Goal: Task Accomplishment & Management: Complete application form

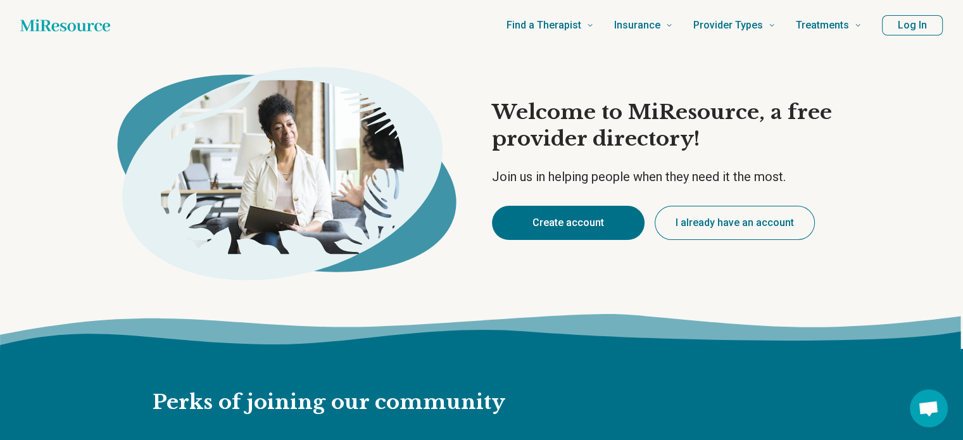
click at [580, 230] on button "Create account" at bounding box center [568, 223] width 153 height 34
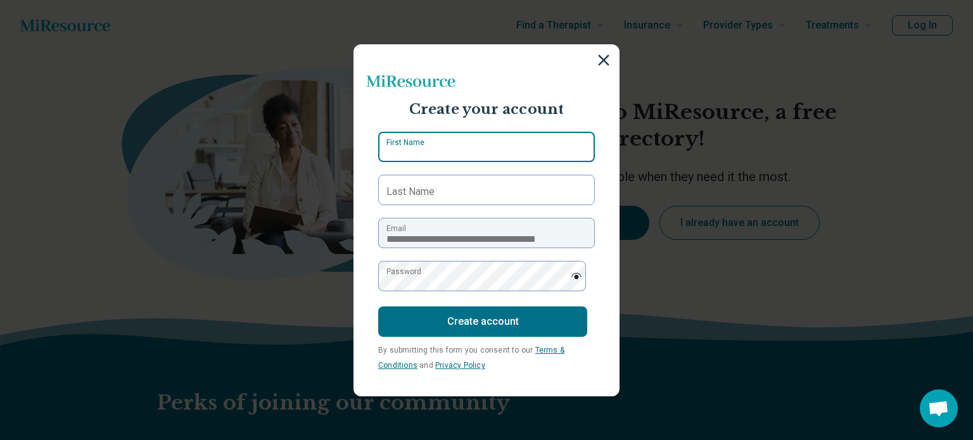
click at [458, 145] on input "First Name" at bounding box center [486, 147] width 217 height 30
type input "*****"
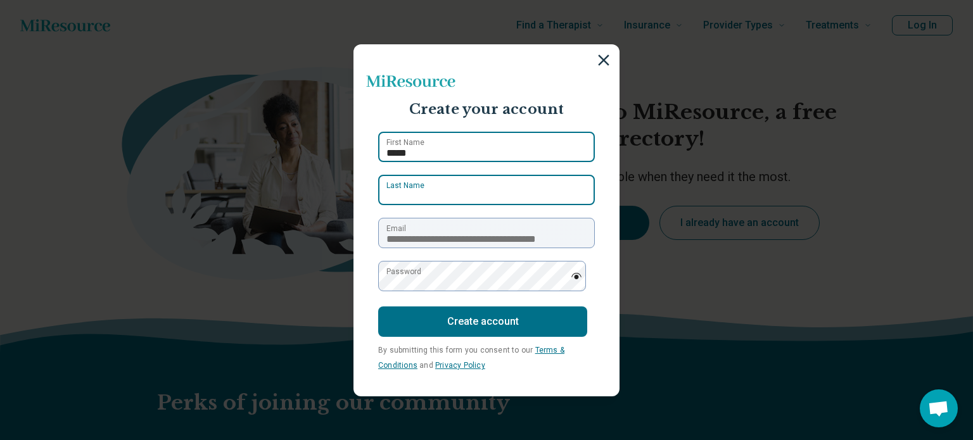
type input "**********"
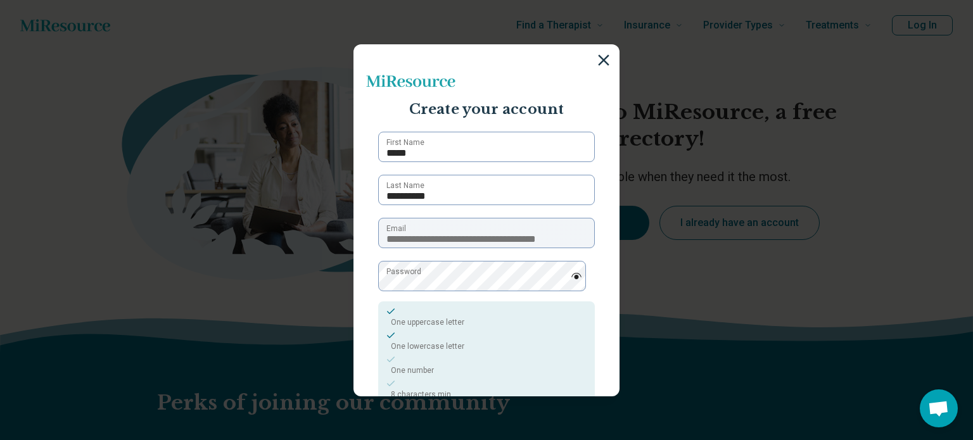
click at [571, 275] on img at bounding box center [576, 276] width 11 height 6
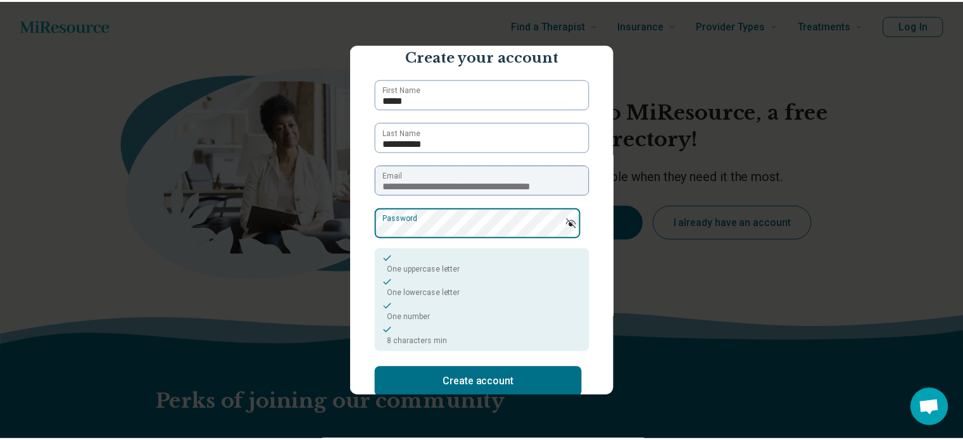
scroll to position [115, 0]
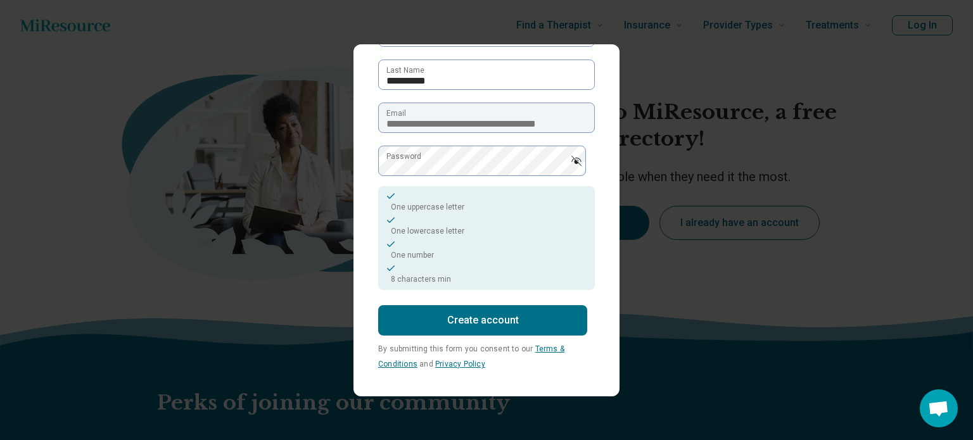
click at [467, 317] on button "Create account" at bounding box center [482, 320] width 209 height 30
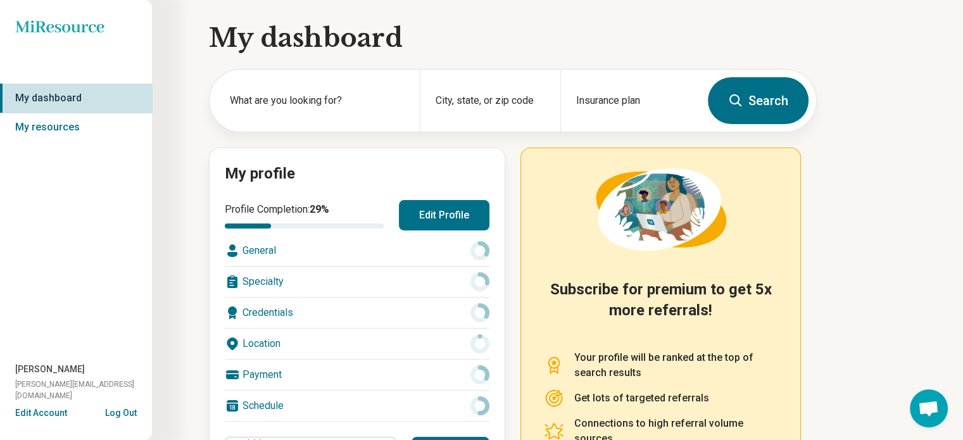
click at [266, 248] on div "General" at bounding box center [357, 251] width 265 height 30
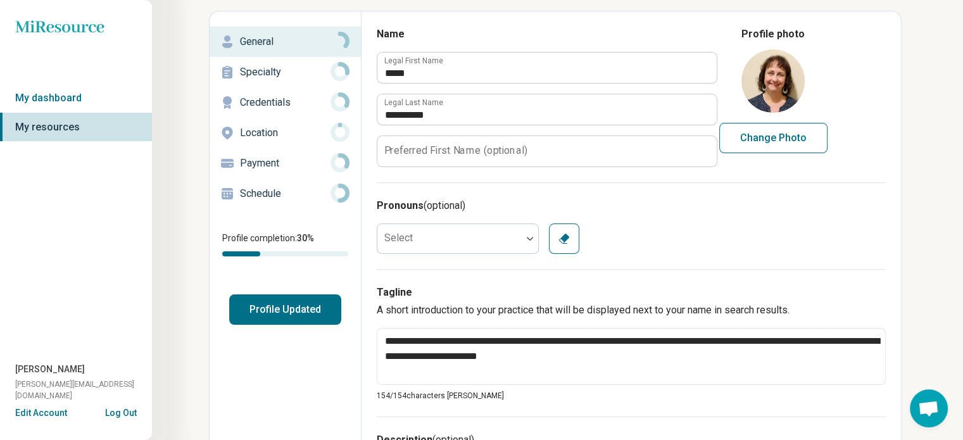
scroll to position [51, 0]
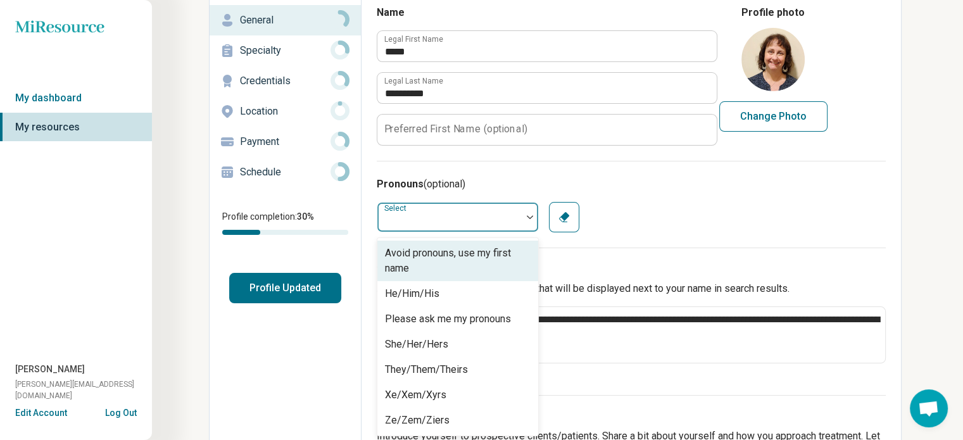
click at [440, 234] on div "Pronouns (optional) 7 results available. Use Up and Down to choose options, pre…" at bounding box center [631, 204] width 509 height 87
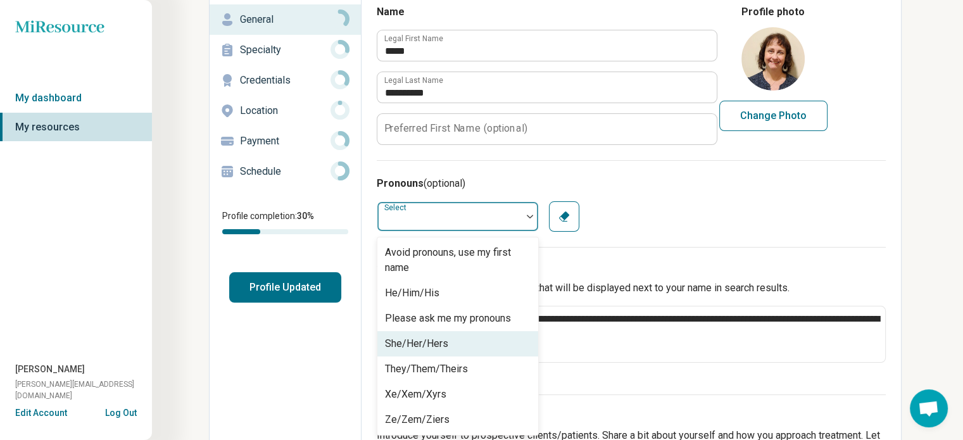
click at [435, 346] on div "She/Her/Hers" at bounding box center [416, 343] width 63 height 15
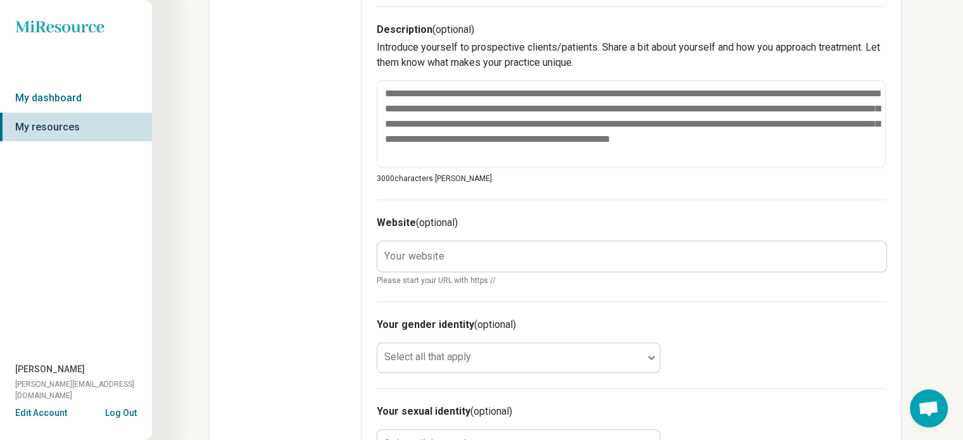
scroll to position [470, 0]
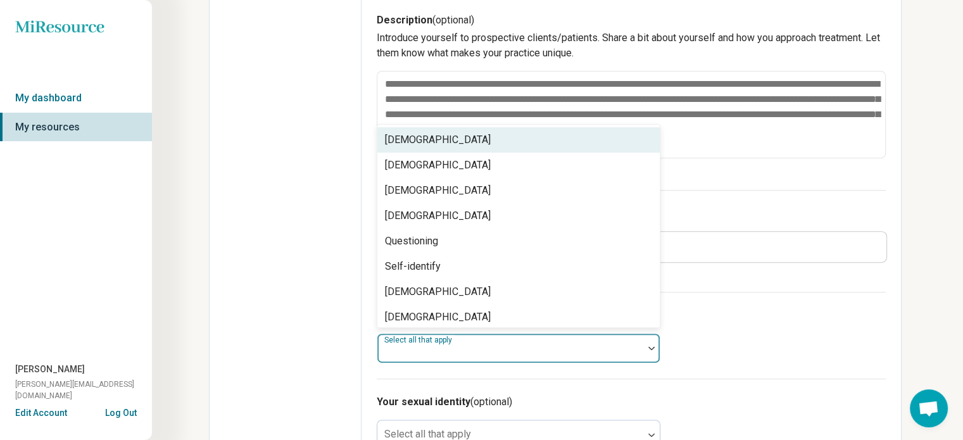
click at [435, 346] on div "Select all that apply" at bounding box center [519, 348] width 284 height 30
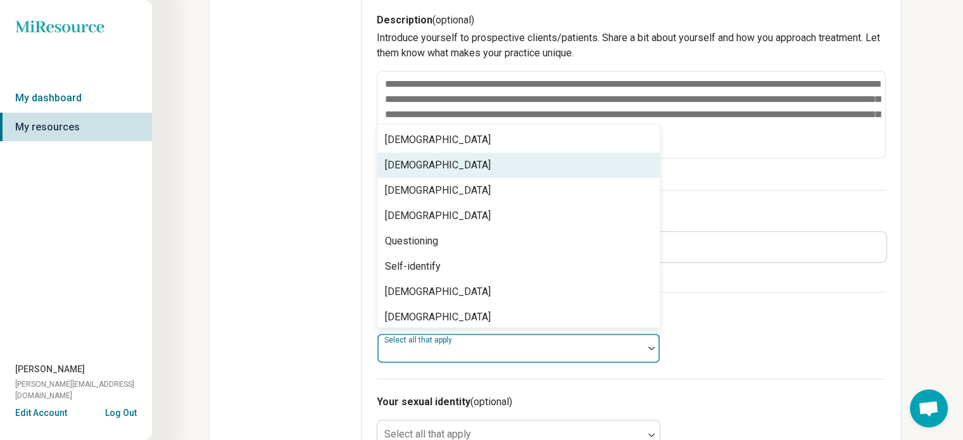
click at [433, 158] on div "[DEMOGRAPHIC_DATA]" at bounding box center [438, 165] width 106 height 15
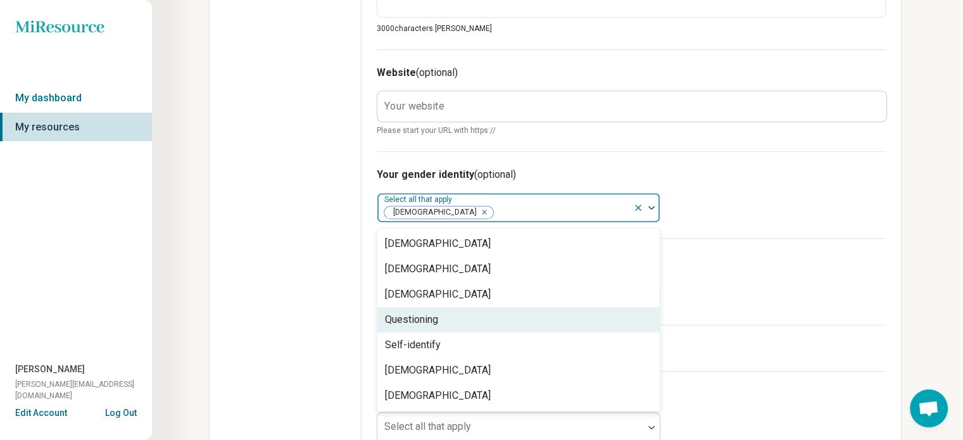
scroll to position [618, 0]
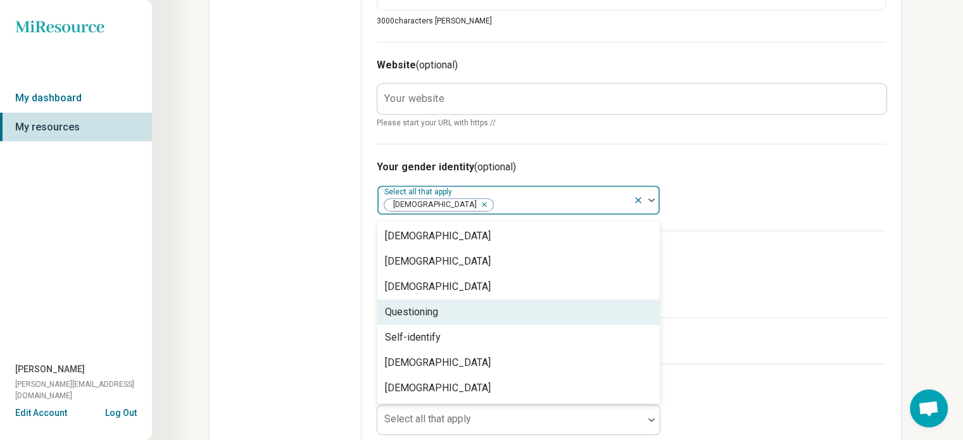
click at [799, 286] on div "Your sexual identity (optional) Select all that apply" at bounding box center [631, 273] width 509 height 87
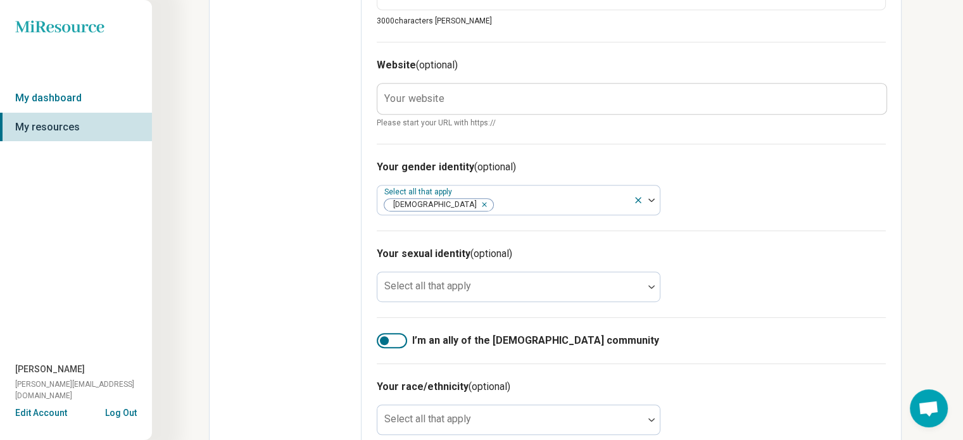
click at [401, 336] on div at bounding box center [392, 340] width 30 height 15
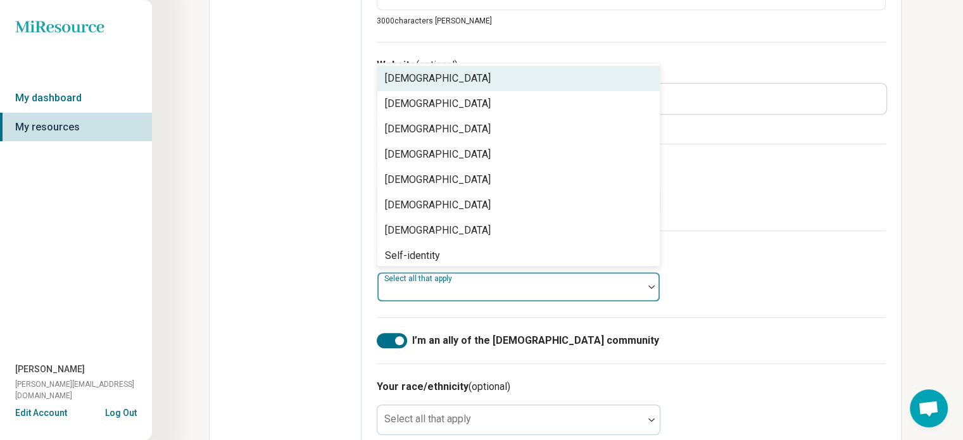
click at [446, 292] on div at bounding box center [510, 292] width 256 height 18
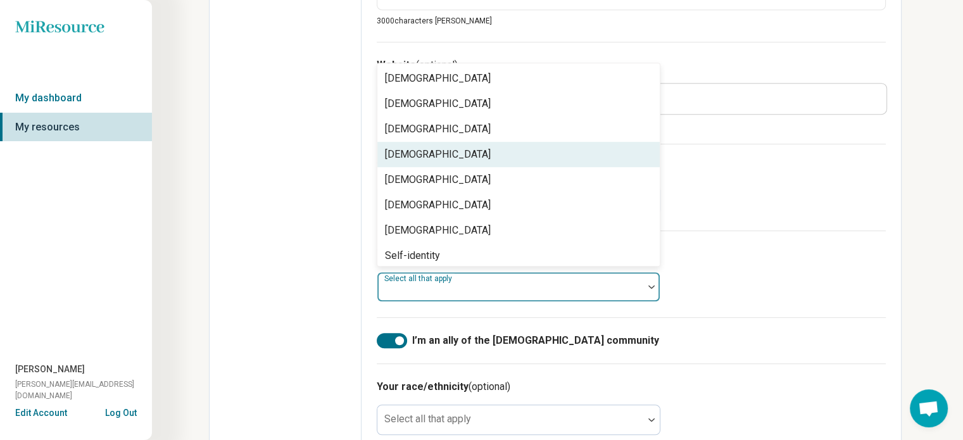
click at [454, 160] on div "[DEMOGRAPHIC_DATA]" at bounding box center [518, 154] width 282 height 25
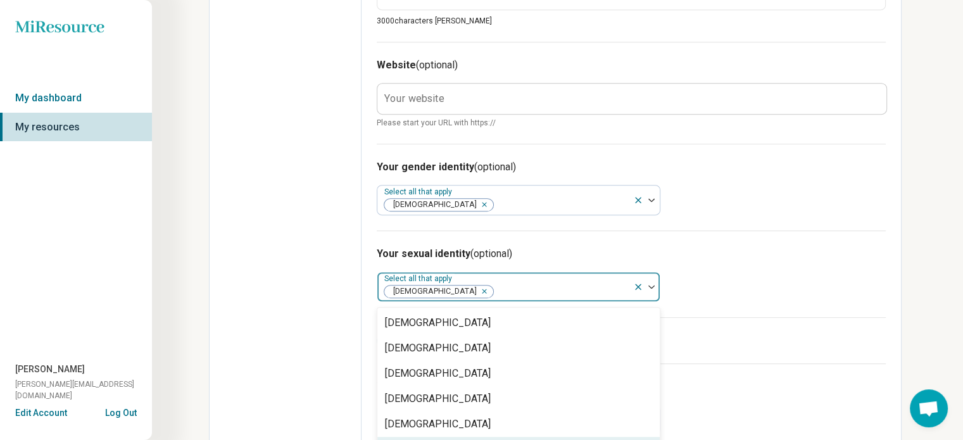
scroll to position [729, 0]
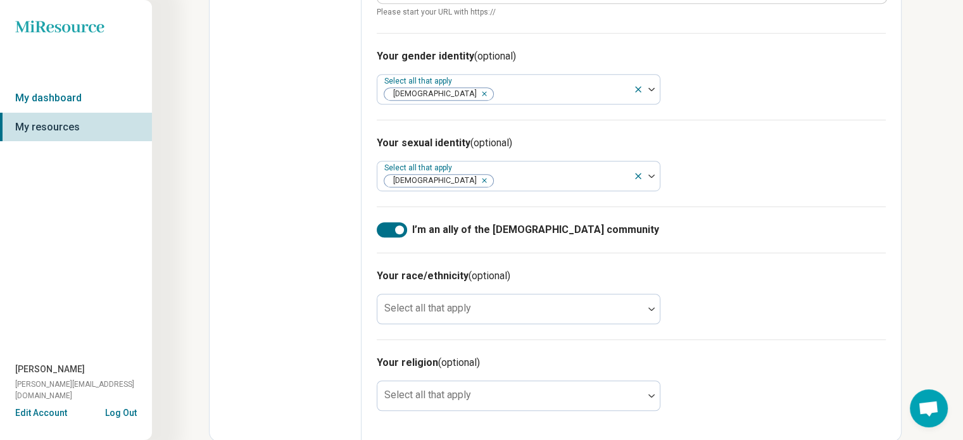
click at [745, 238] on div "I’m an ally of the [DEMOGRAPHIC_DATA] community" at bounding box center [631, 229] width 509 height 46
click at [426, 329] on div "Your race/ethnicity (optional) Select all that apply" at bounding box center [631, 296] width 509 height 87
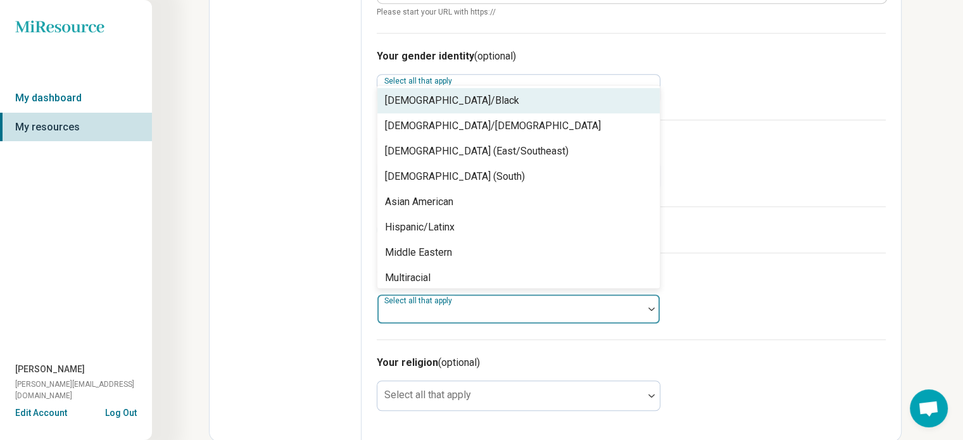
click at [436, 315] on div at bounding box center [510, 314] width 256 height 18
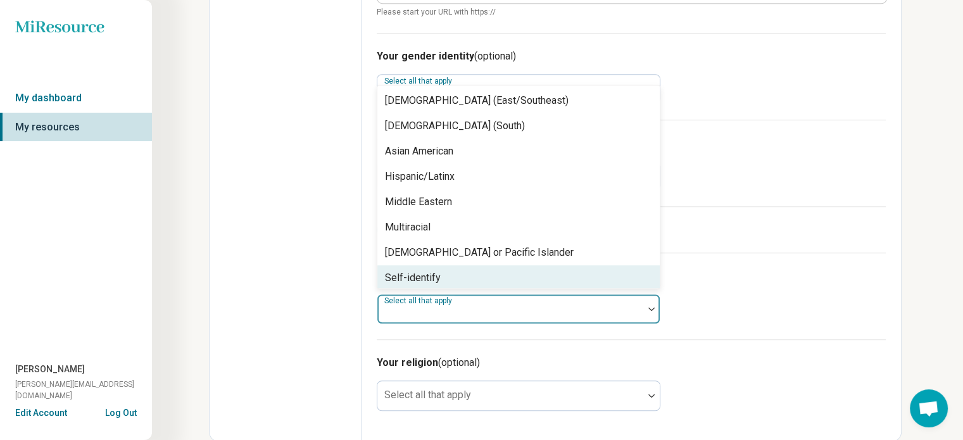
scroll to position [81, 0]
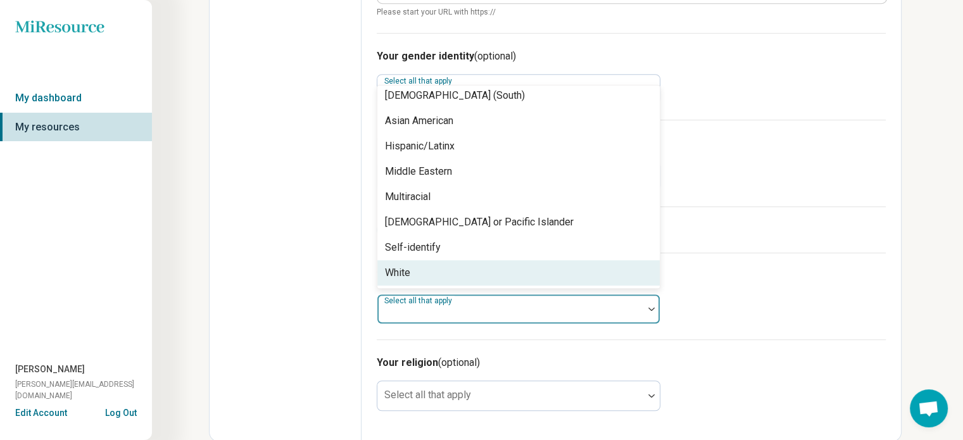
click at [455, 269] on div "White" at bounding box center [518, 272] width 282 height 25
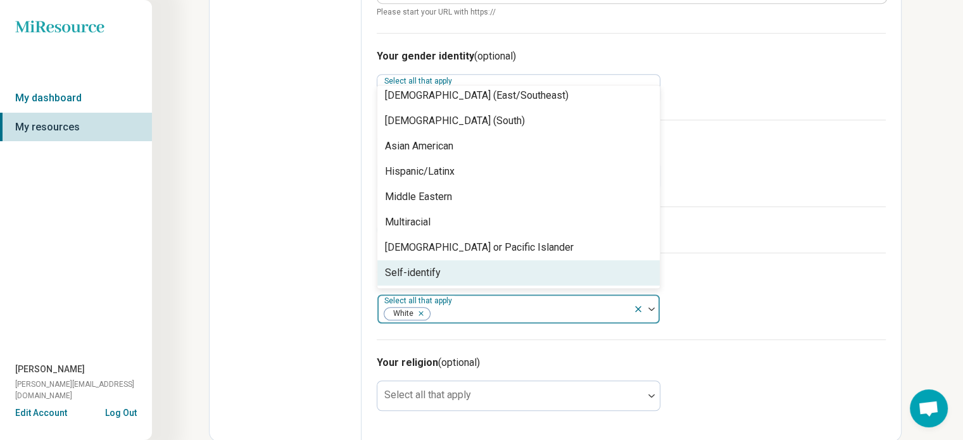
scroll to position [56, 0]
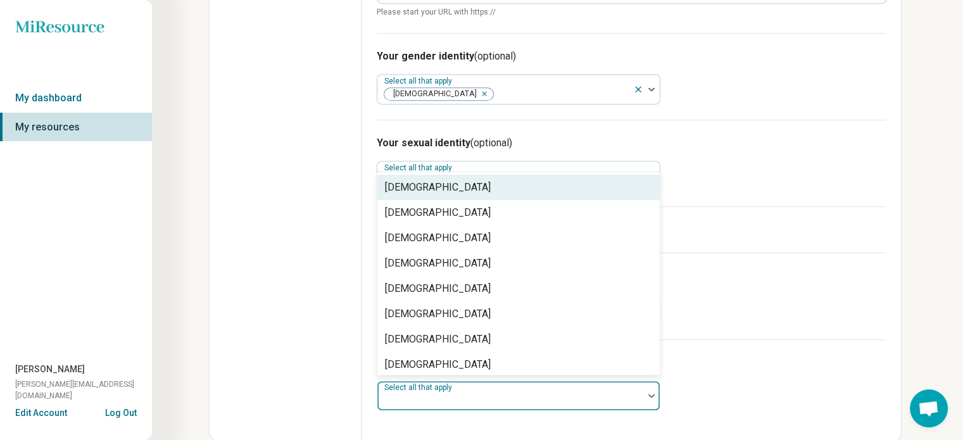
click at [543, 384] on div at bounding box center [510, 396] width 266 height 28
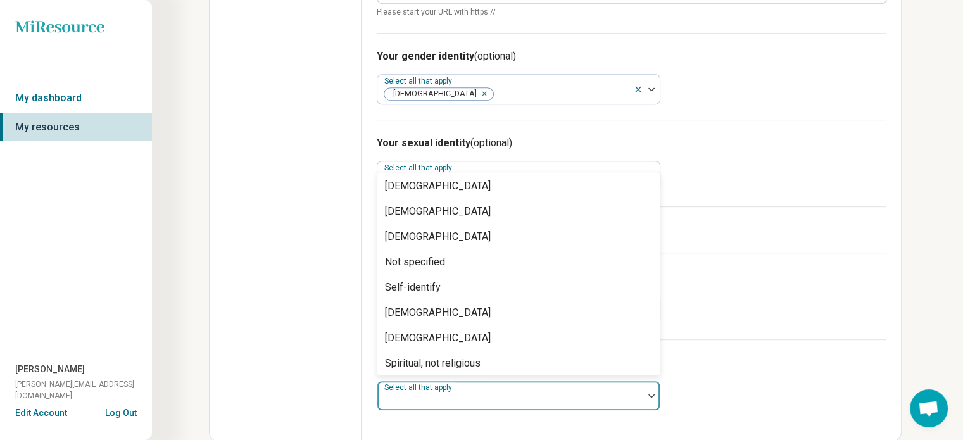
scroll to position [117, 0]
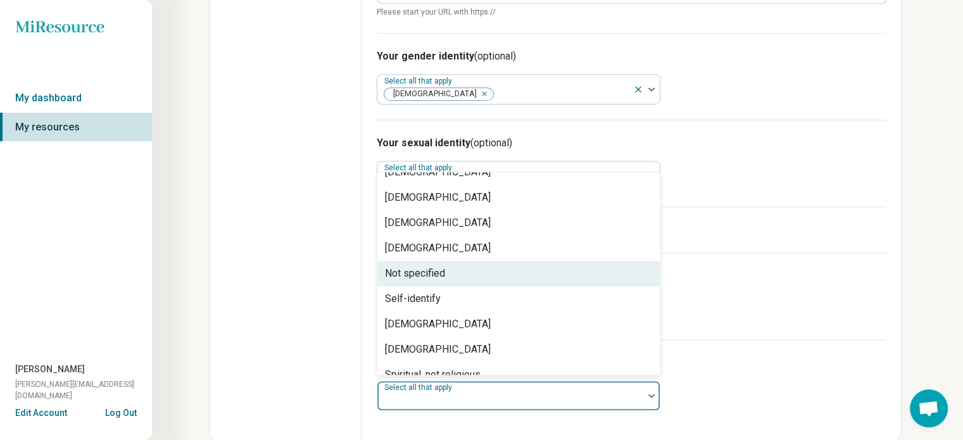
click at [461, 278] on div "Not specified" at bounding box center [518, 273] width 282 height 25
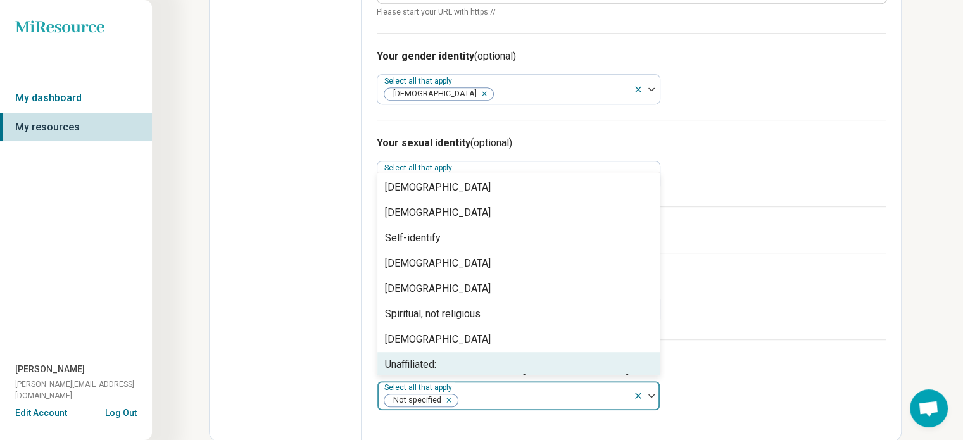
scroll to position [153, 0]
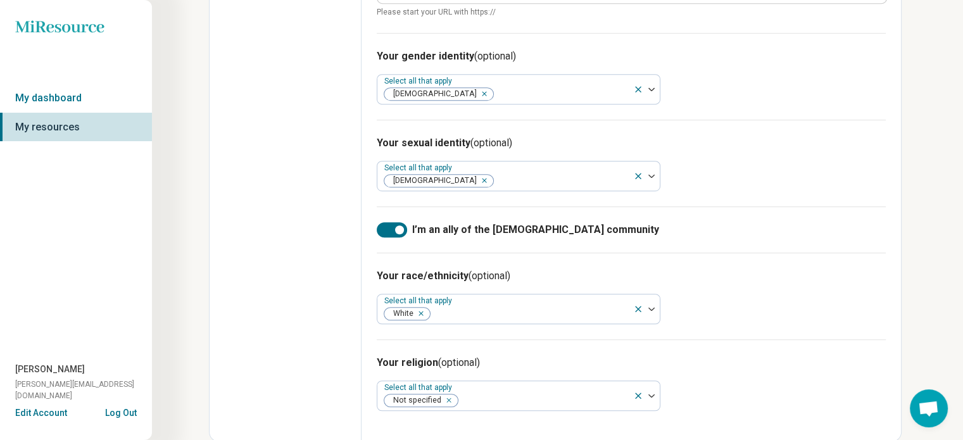
click at [707, 360] on h3 "Your religion (optional)" at bounding box center [631, 362] width 509 height 15
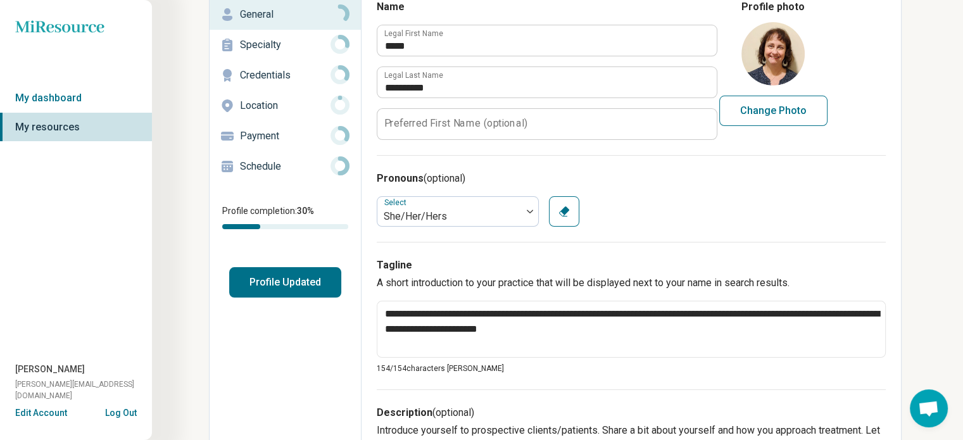
scroll to position [81, 0]
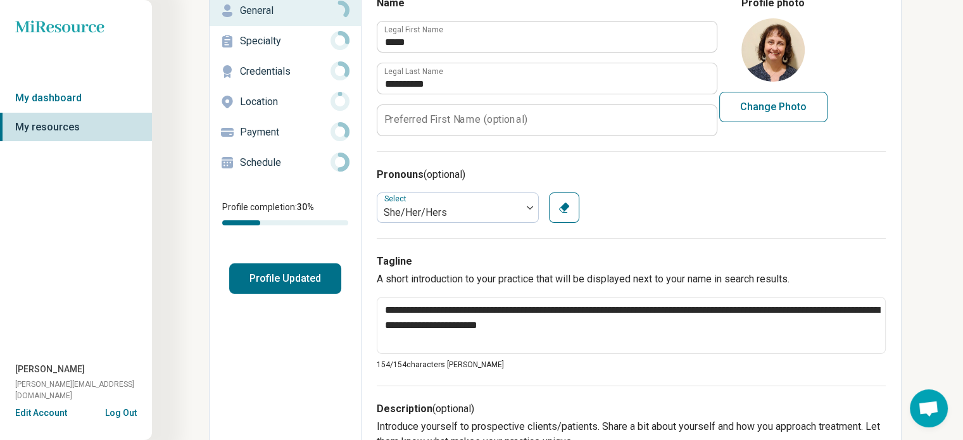
click at [300, 272] on button "Profile Updated" at bounding box center [285, 278] width 112 height 30
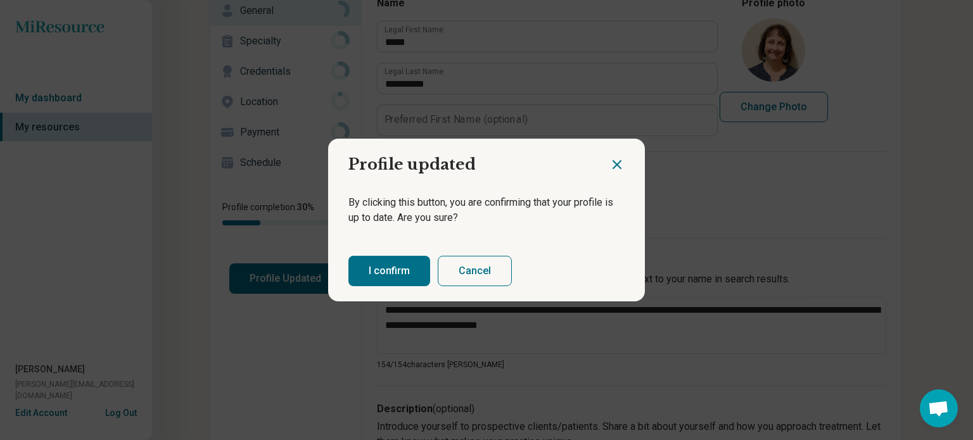
click at [448, 275] on button "Cancel" at bounding box center [475, 271] width 74 height 30
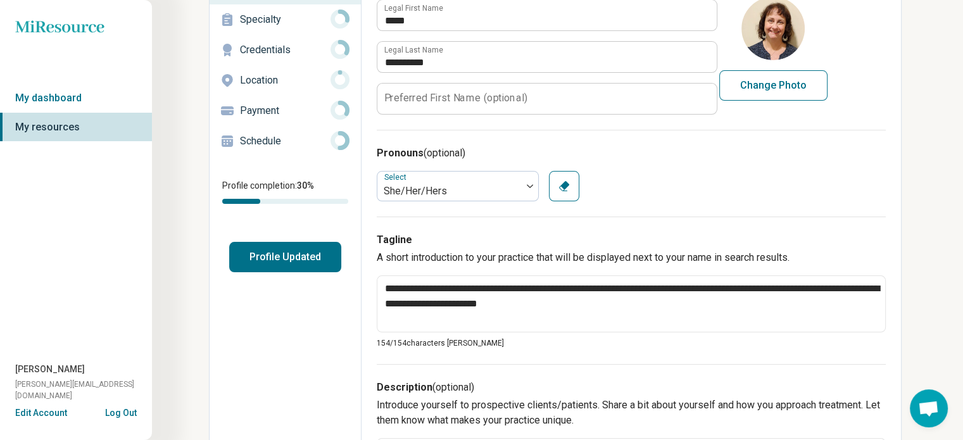
scroll to position [0, 0]
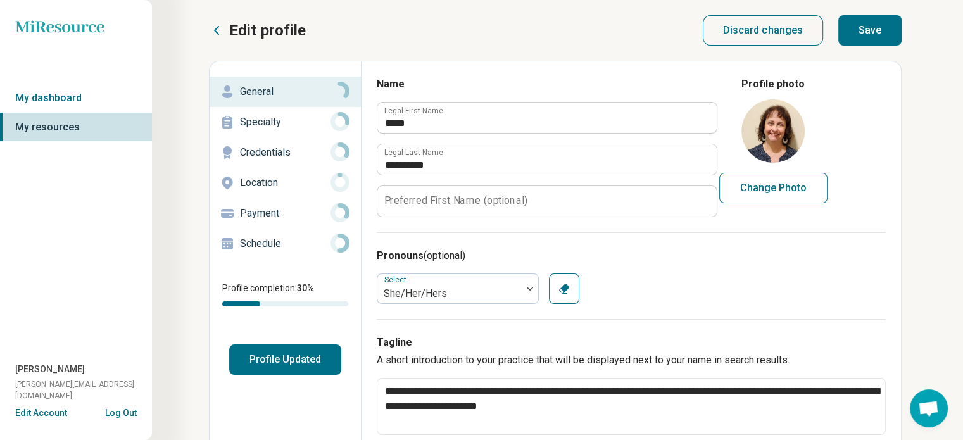
click at [873, 28] on button "Save" at bounding box center [869, 30] width 63 height 30
click at [260, 128] on p "Specialty" at bounding box center [285, 122] width 91 height 15
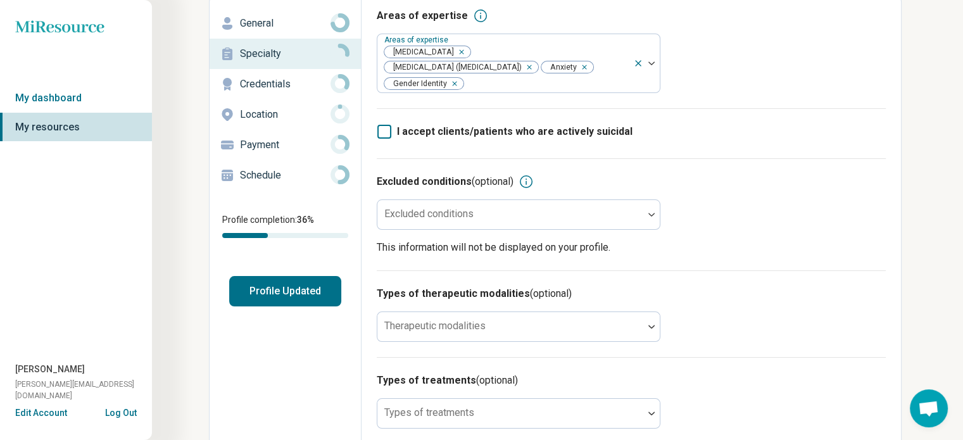
scroll to position [72, 0]
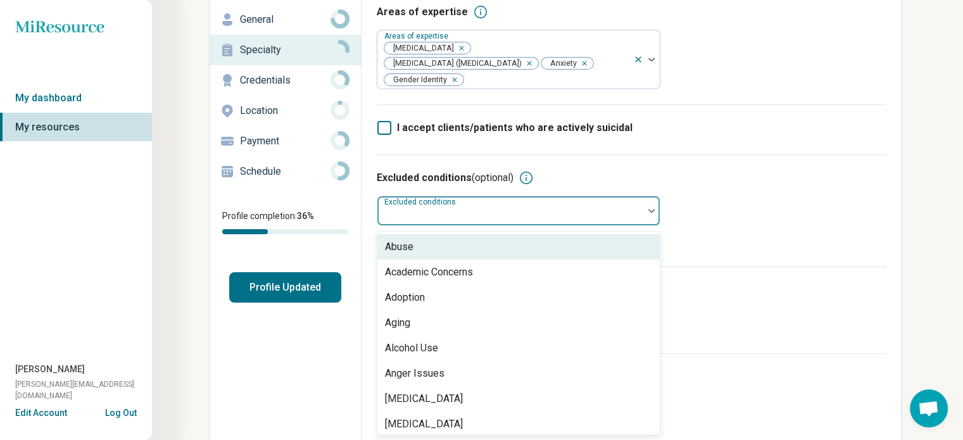
click at [408, 199] on div "Excluded conditions" at bounding box center [519, 211] width 284 height 30
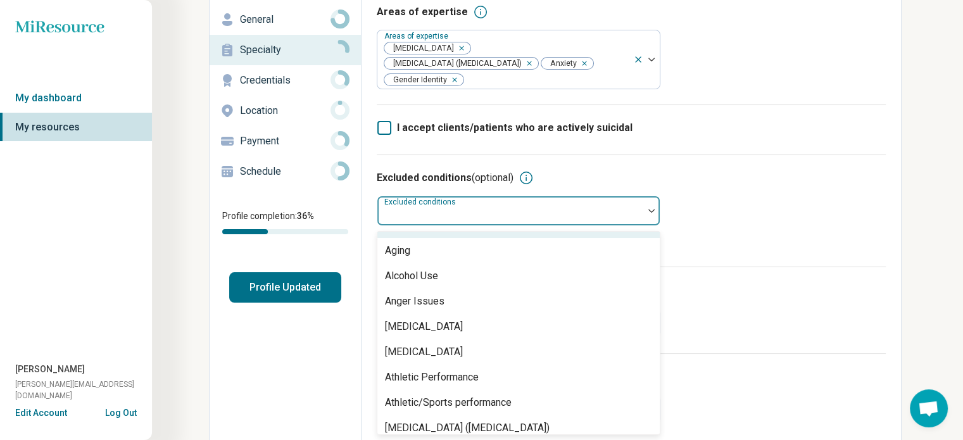
scroll to position [94, 0]
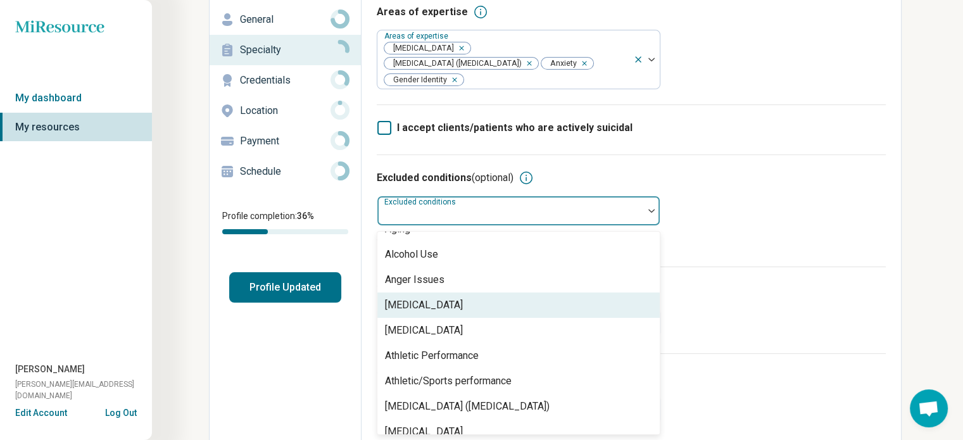
click at [486, 293] on div "[MEDICAL_DATA]" at bounding box center [518, 305] width 282 height 25
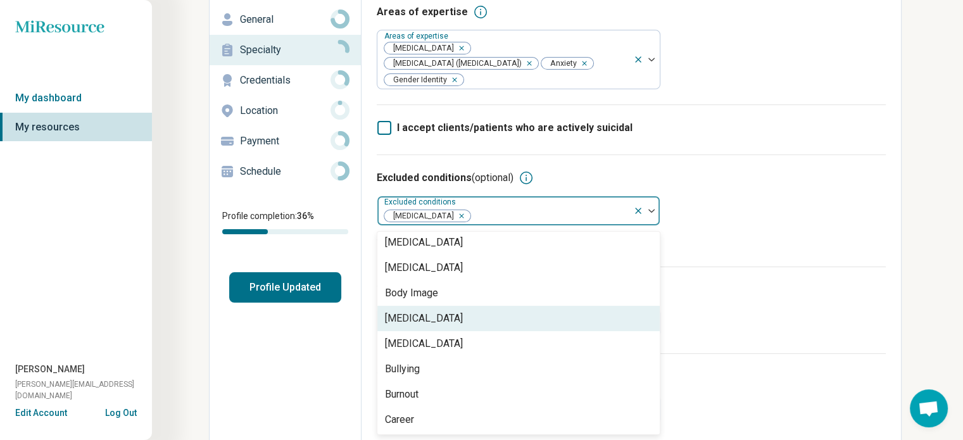
scroll to position [334, 0]
click at [532, 306] on div "[MEDICAL_DATA]" at bounding box center [518, 318] width 282 height 25
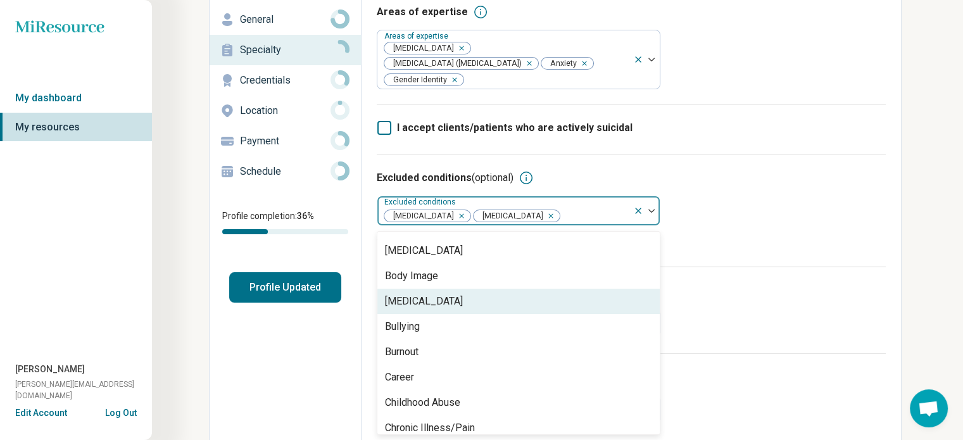
scroll to position [351, 0]
click at [510, 290] on div "[MEDICAL_DATA]" at bounding box center [518, 300] width 282 height 25
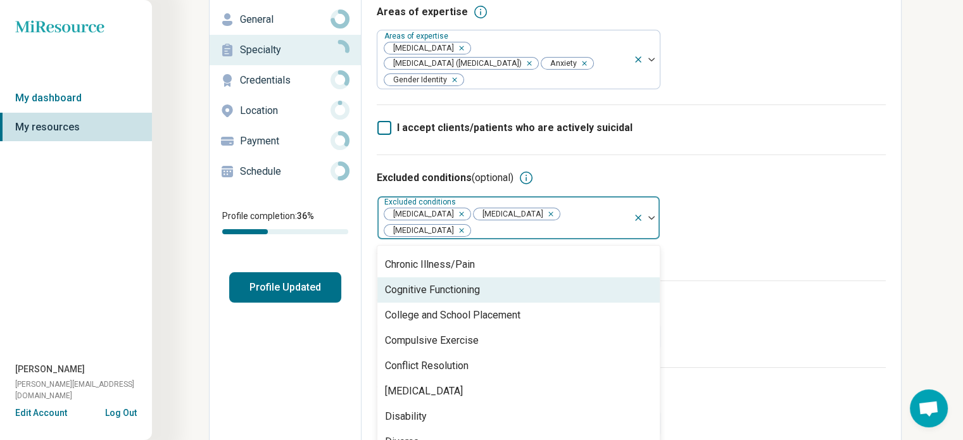
scroll to position [503, 0]
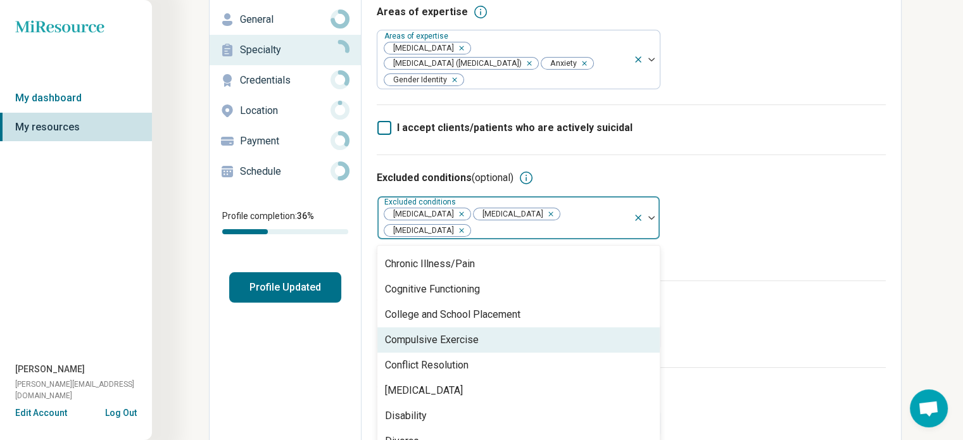
click at [501, 327] on div "Compulsive Exercise" at bounding box center [518, 339] width 282 height 25
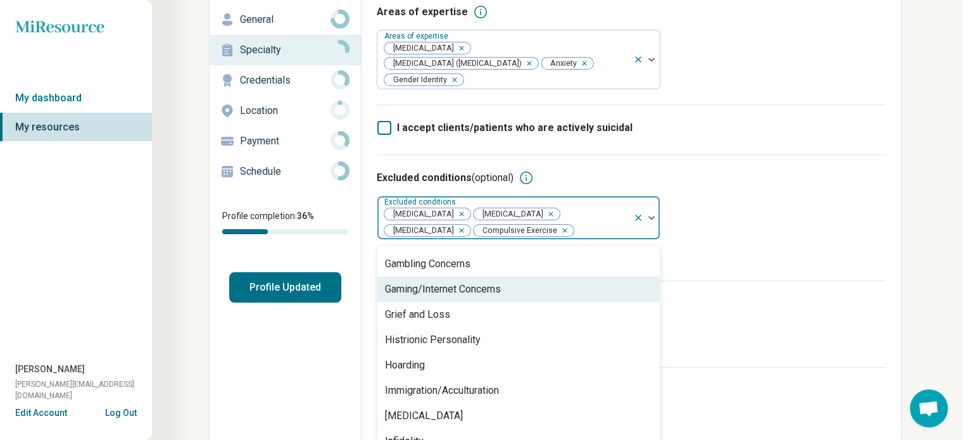
scroll to position [835, 0]
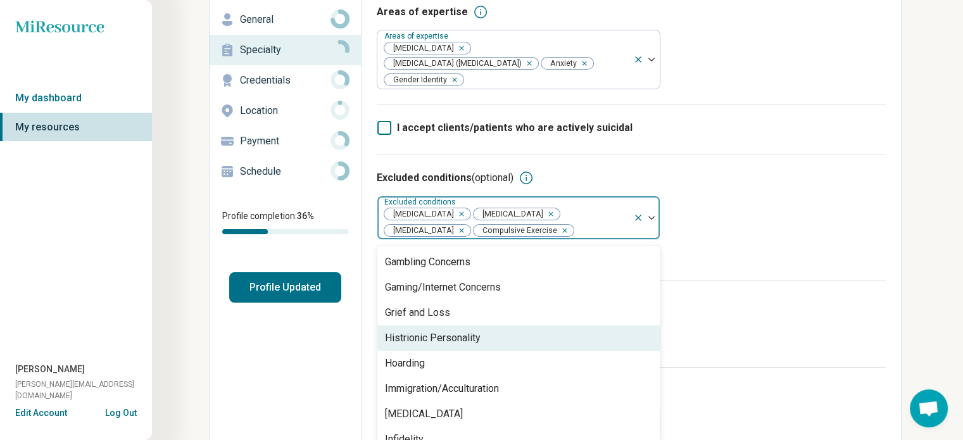
click at [505, 325] on div "Histrionic Personality" at bounding box center [518, 337] width 282 height 25
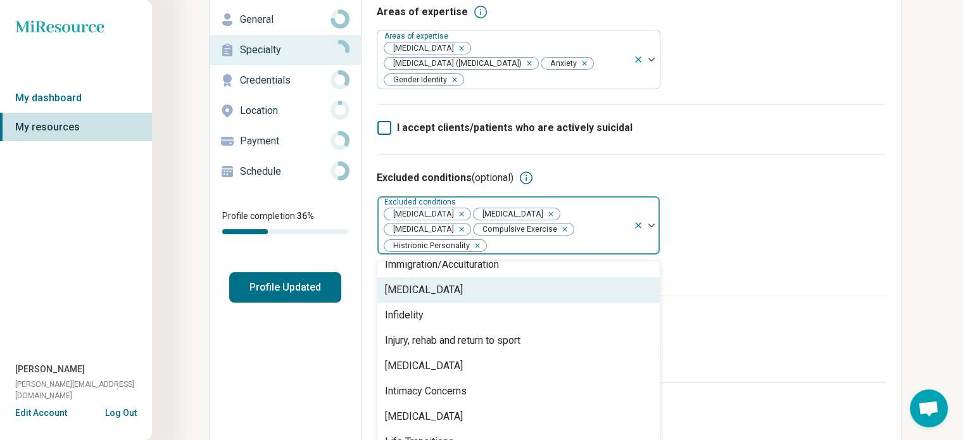
scroll to position [950, 0]
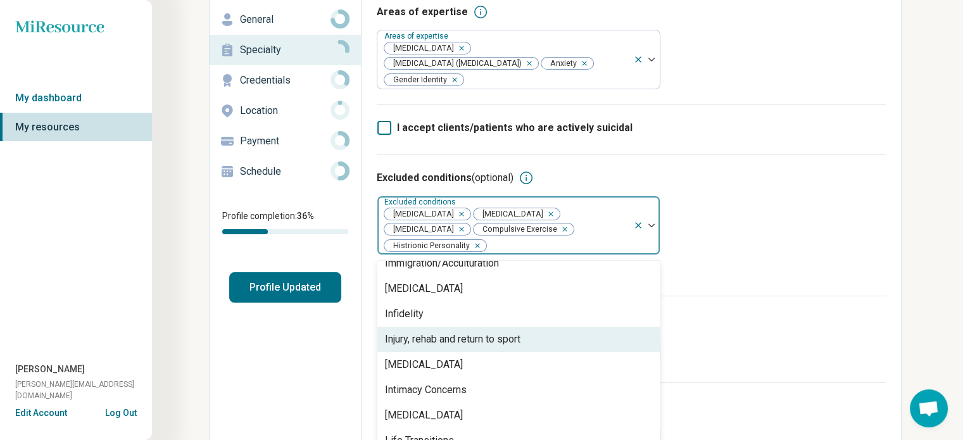
click at [505, 332] on div "Injury, rehab and return to sport" at bounding box center [453, 339] width 136 height 15
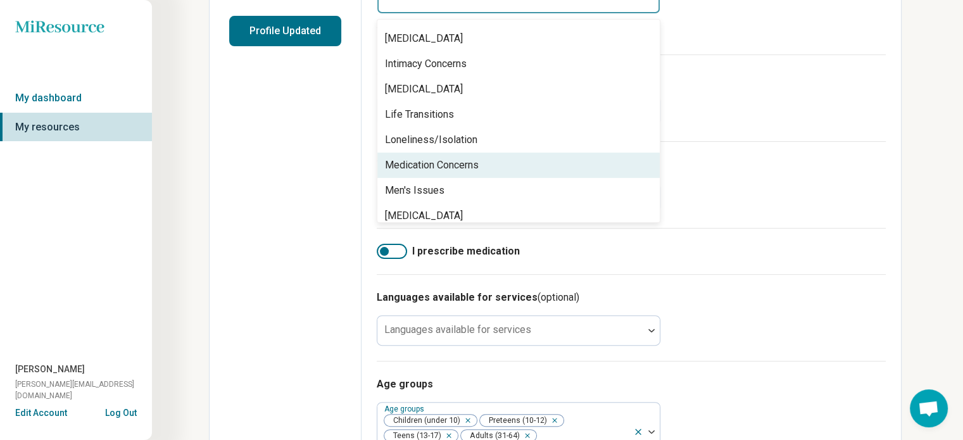
scroll to position [1016, 0]
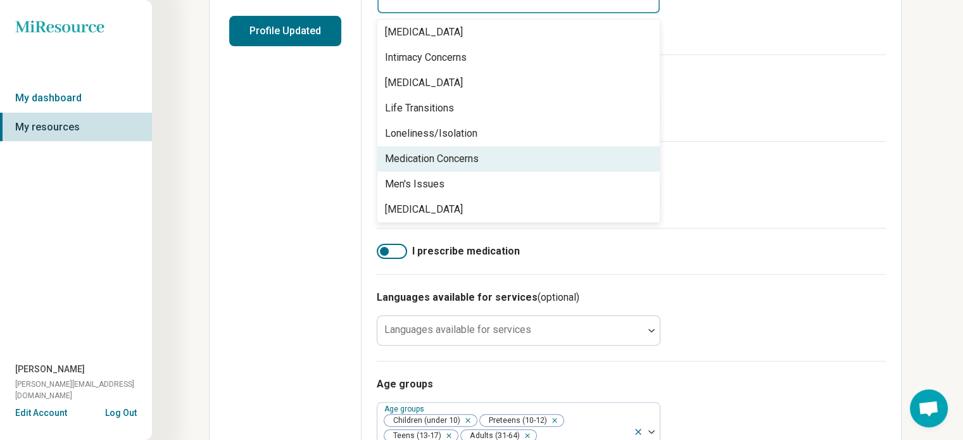
click at [484, 146] on div "Medication Concerns" at bounding box center [518, 158] width 282 height 25
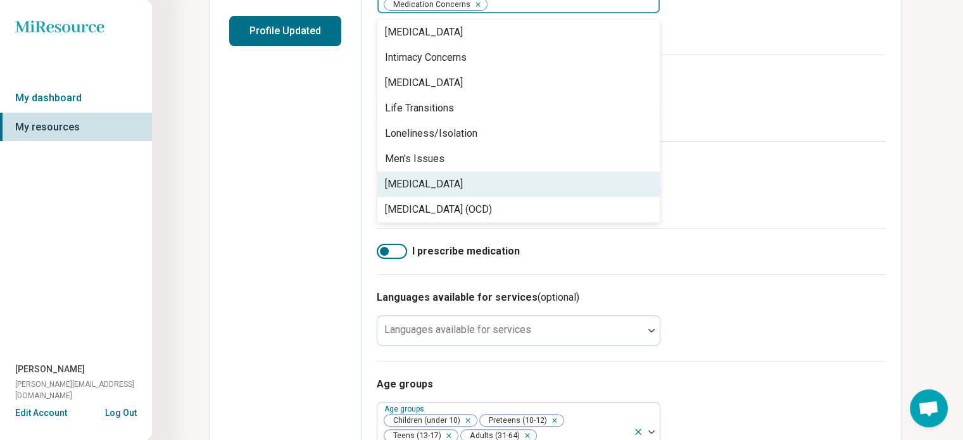
click at [463, 177] on div "[MEDICAL_DATA]" at bounding box center [424, 184] width 78 height 15
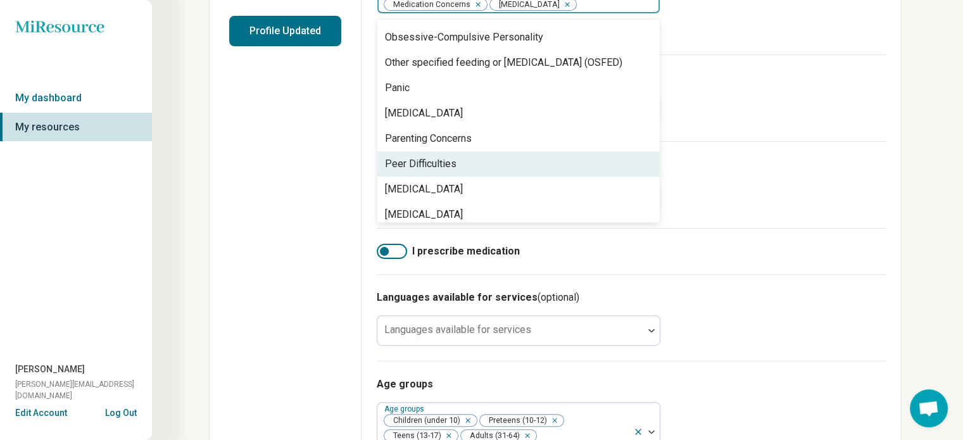
scroll to position [1188, 0]
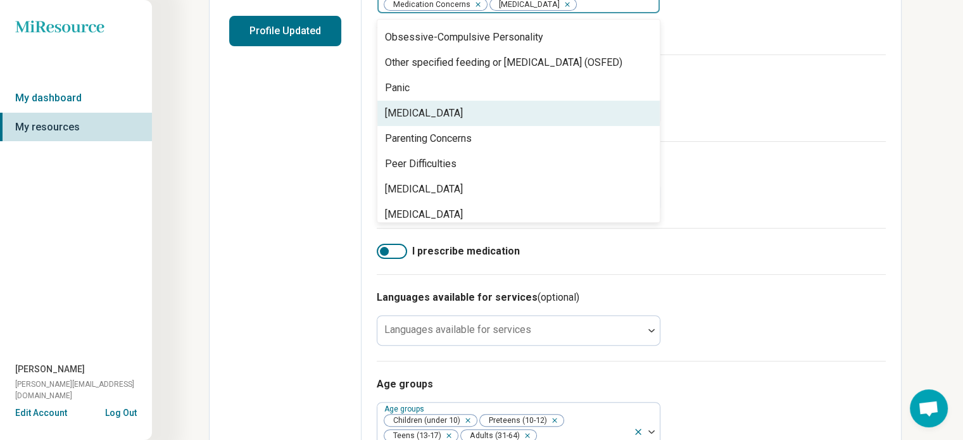
click at [457, 106] on div "[MEDICAL_DATA]" at bounding box center [424, 113] width 78 height 15
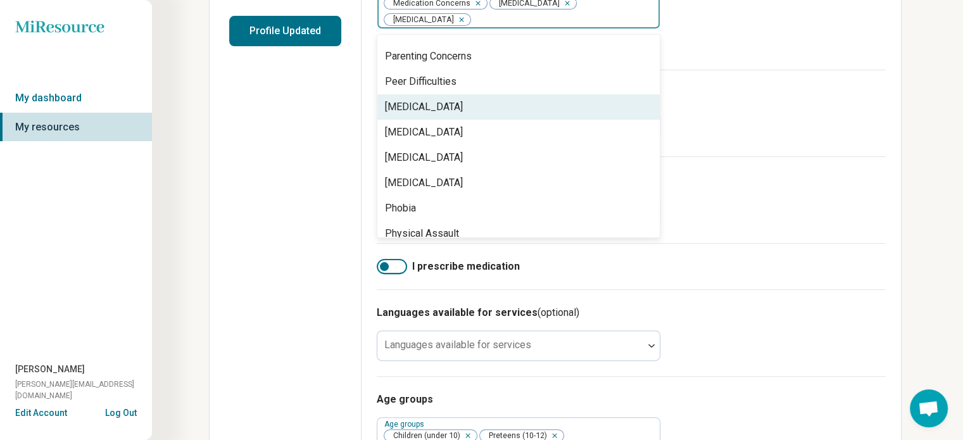
scroll to position [1274, 0]
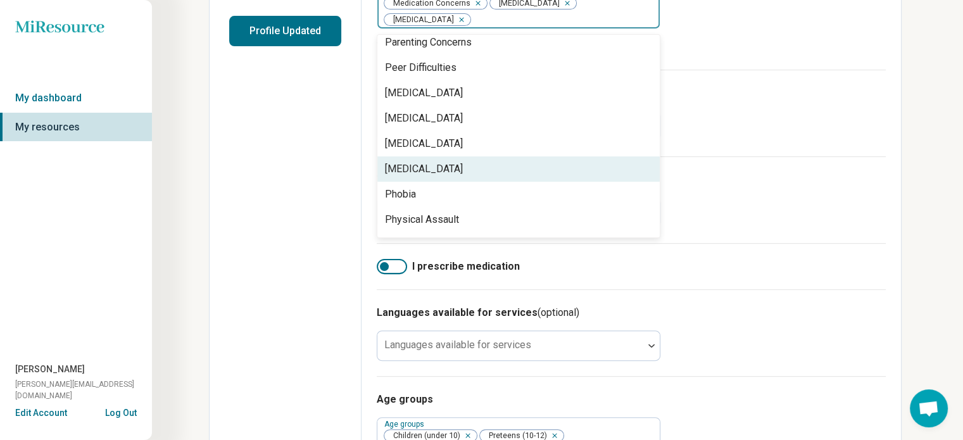
click at [469, 163] on div "[MEDICAL_DATA]" at bounding box center [518, 168] width 282 height 25
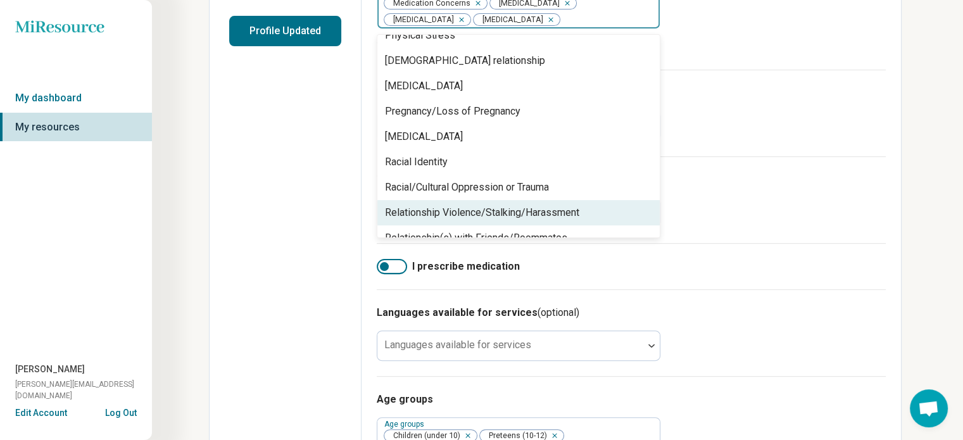
scroll to position [1459, 0]
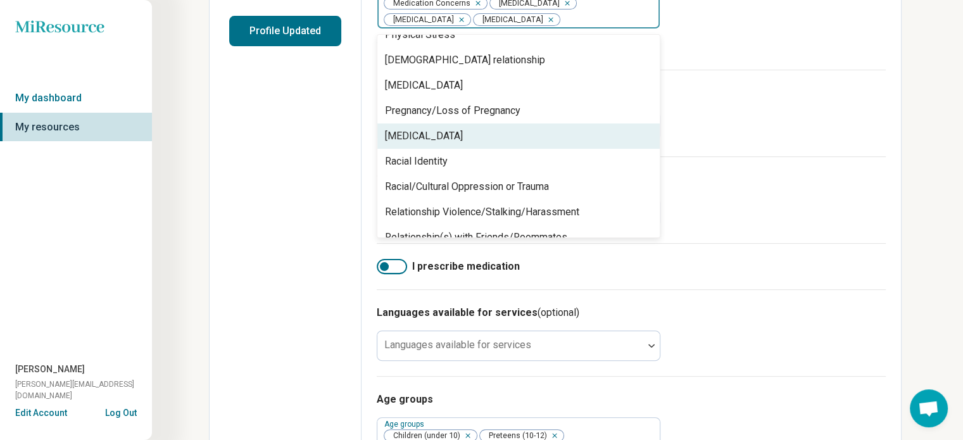
click at [435, 130] on div "[MEDICAL_DATA]" at bounding box center [518, 135] width 282 height 25
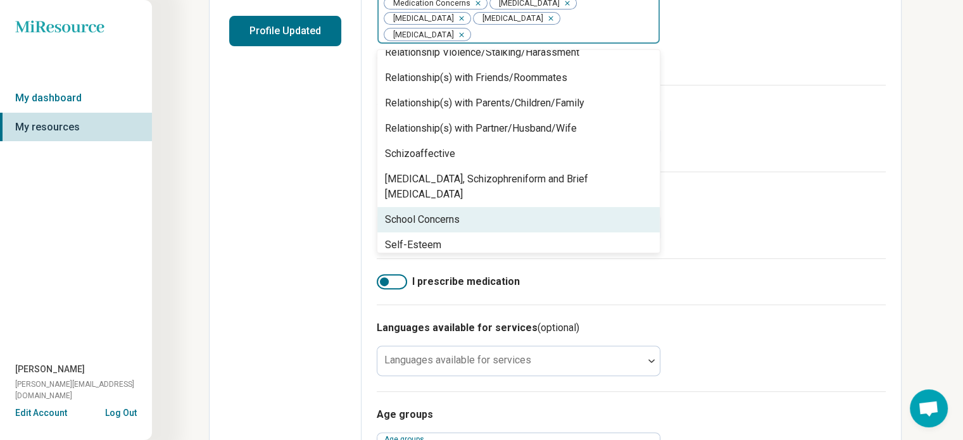
scroll to position [1612, 0]
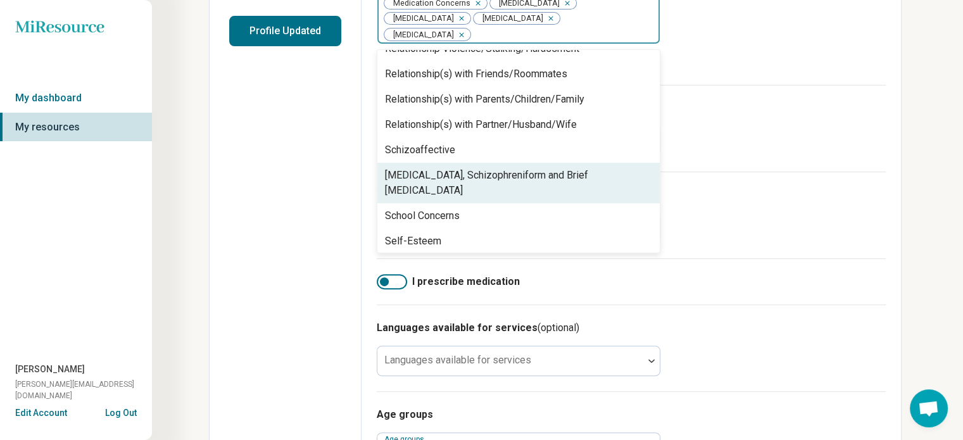
click at [460, 168] on div "[MEDICAL_DATA], Schizophreniform and Brief [MEDICAL_DATA]" at bounding box center [518, 183] width 267 height 30
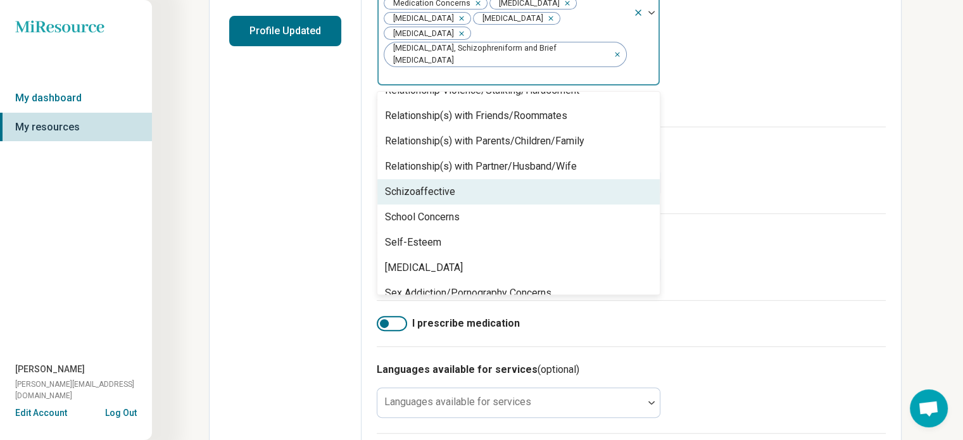
click at [433, 184] on div "Schizoaffective" at bounding box center [420, 191] width 70 height 15
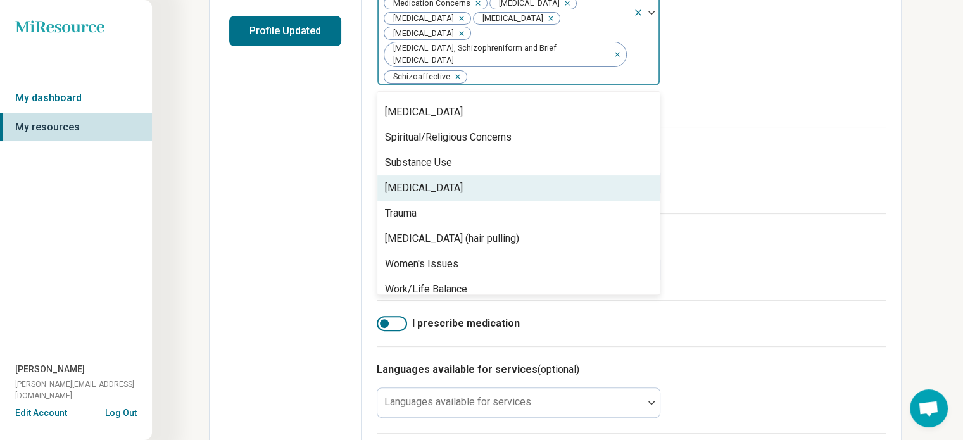
scroll to position [1905, 0]
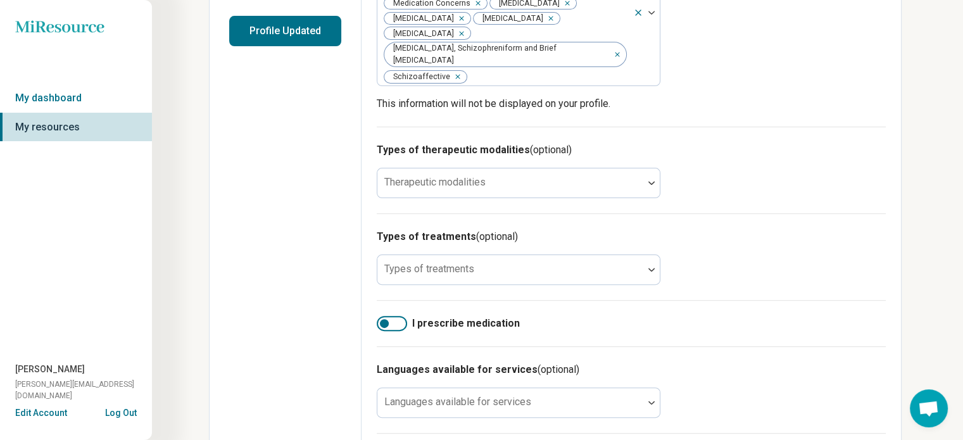
click at [638, 316] on label "I prescribe medication" at bounding box center [631, 323] width 509 height 15
click at [384, 316] on div at bounding box center [392, 323] width 30 height 15
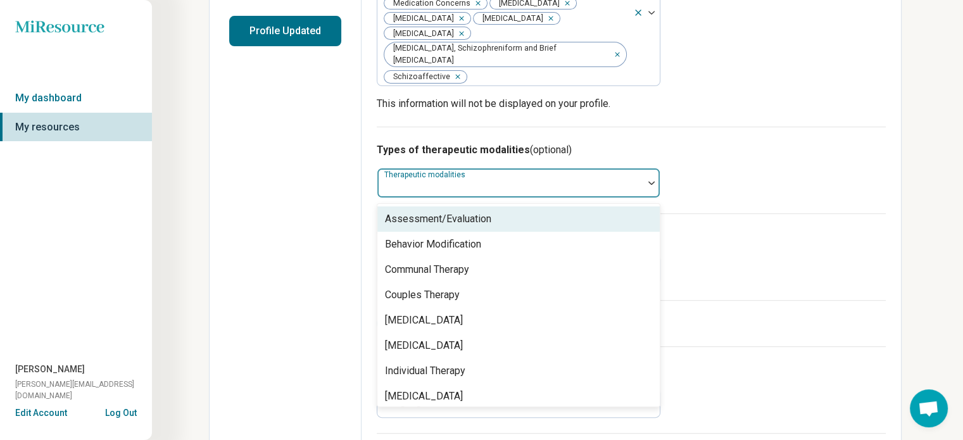
click at [455, 170] on label "Therapeutic modalities" at bounding box center [426, 174] width 84 height 9
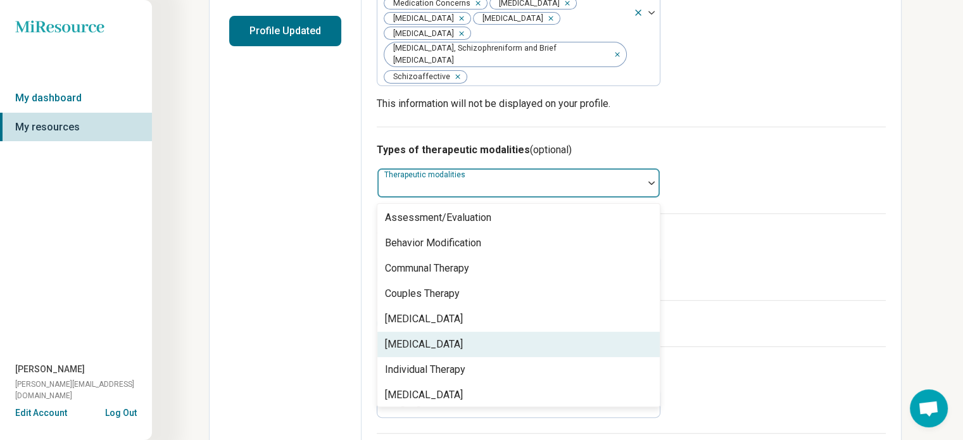
scroll to position [5, 0]
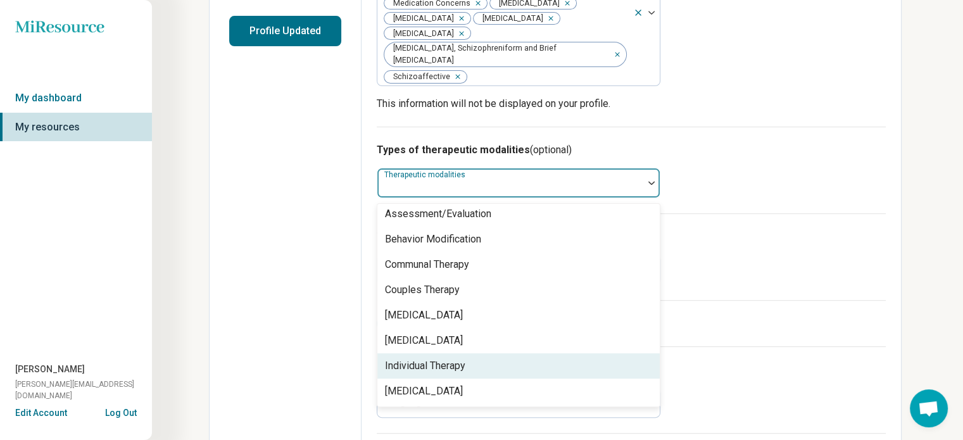
click at [464, 358] on div "Individual Therapy" at bounding box center [425, 365] width 80 height 15
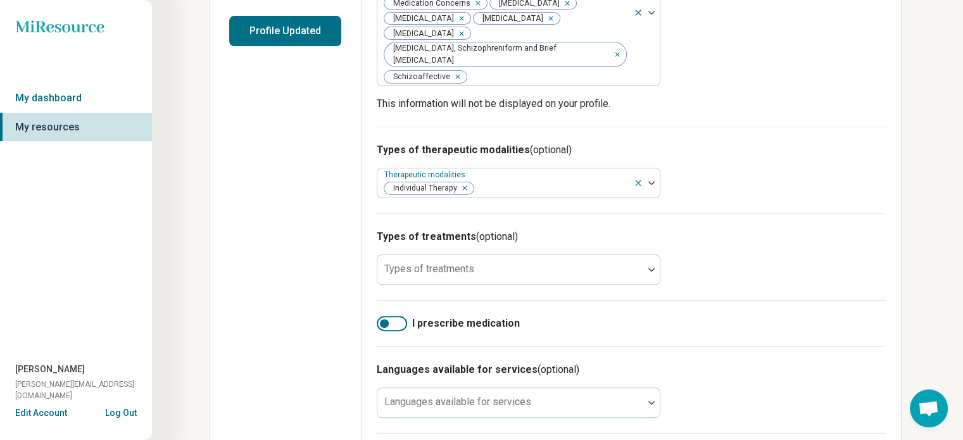
click at [756, 243] on div "Types of treatments (optional) Types of treatments" at bounding box center [631, 256] width 509 height 87
click at [600, 266] on div at bounding box center [510, 275] width 256 height 18
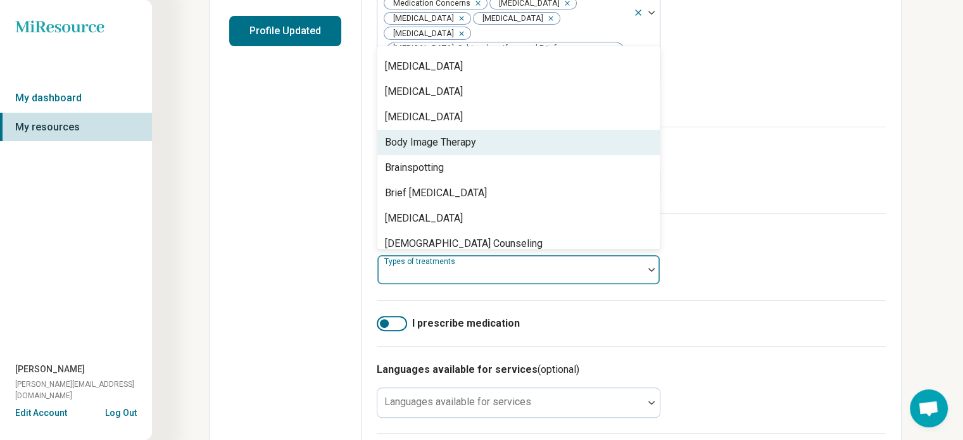
scroll to position [326, 0]
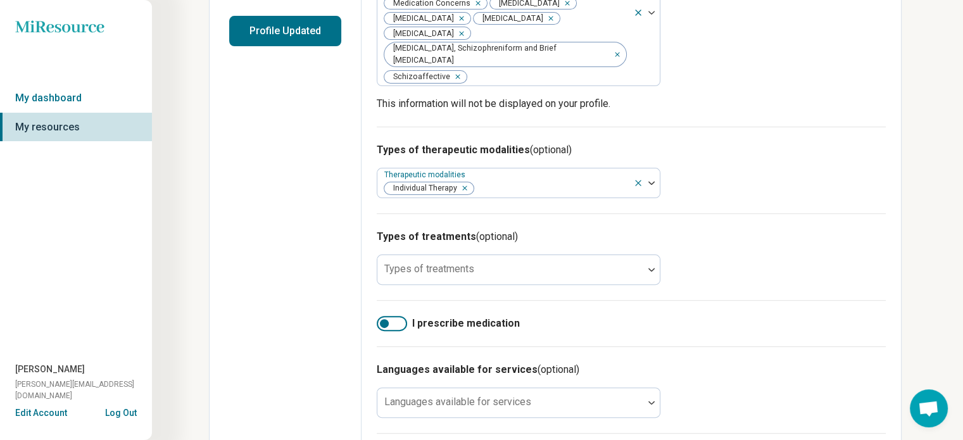
click at [780, 240] on div "Types of treatments (optional) Types of treatments" at bounding box center [631, 256] width 509 height 87
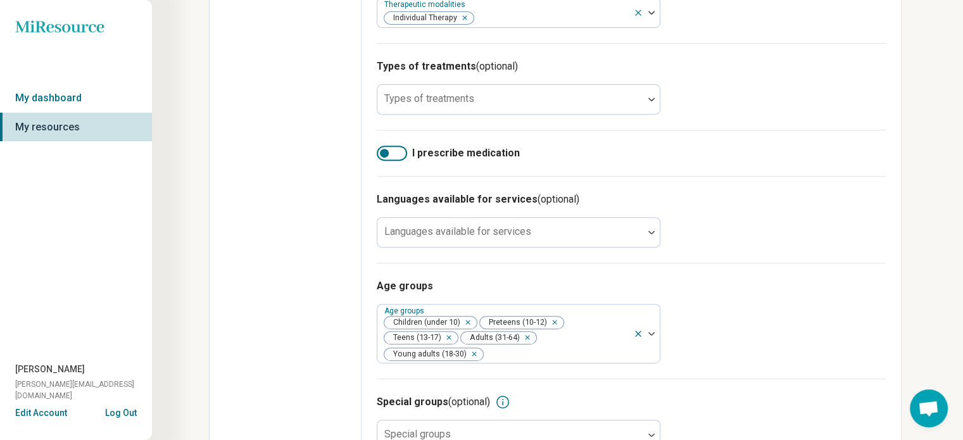
scroll to position [517, 0]
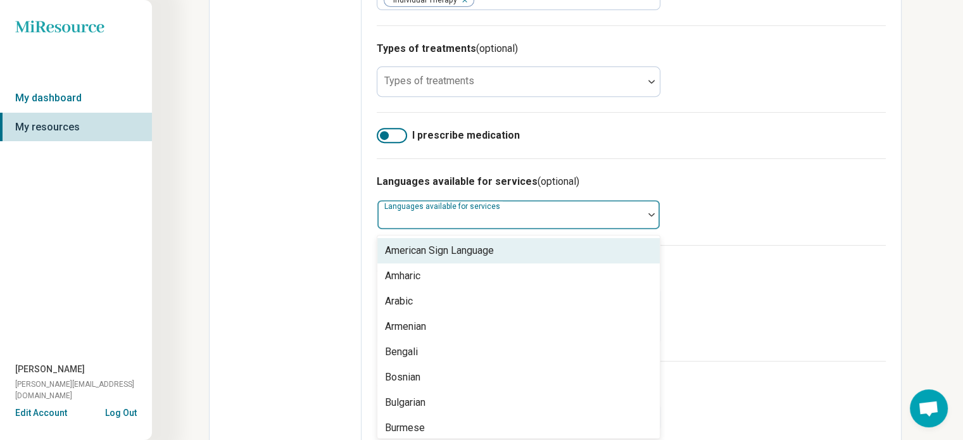
click at [630, 211] on div at bounding box center [510, 220] width 256 height 18
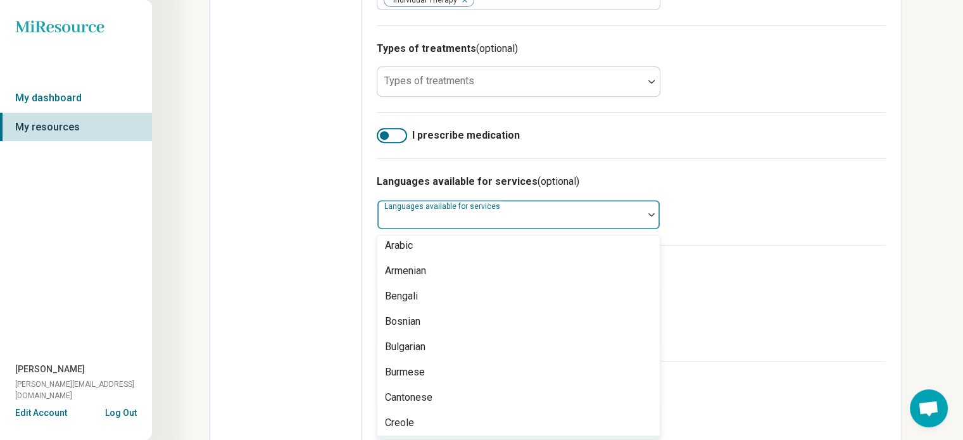
scroll to position [0, 0]
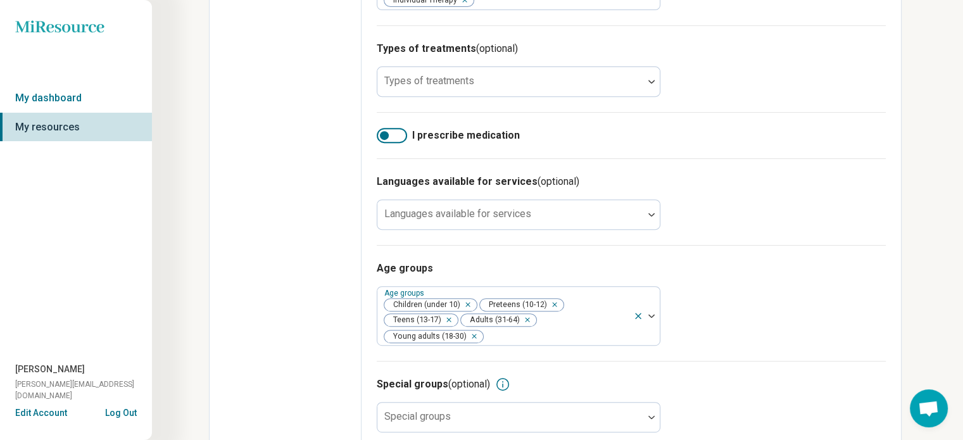
click at [747, 294] on div "Age groups Age groups Children (under 10) Preteens (10-12) Teens (13-17) Adults…" at bounding box center [631, 303] width 509 height 116
click at [618, 413] on div at bounding box center [510, 422] width 256 height 18
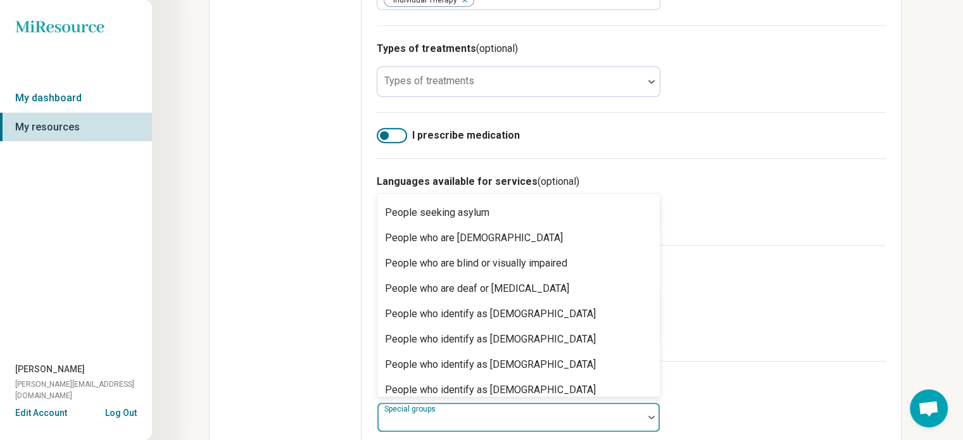
scroll to position [248, 0]
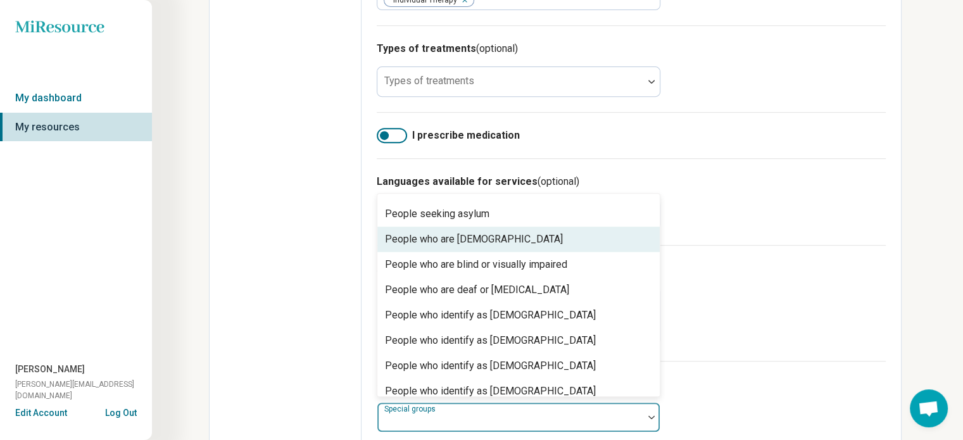
click at [516, 227] on div "People who are [DEMOGRAPHIC_DATA]" at bounding box center [518, 239] width 282 height 25
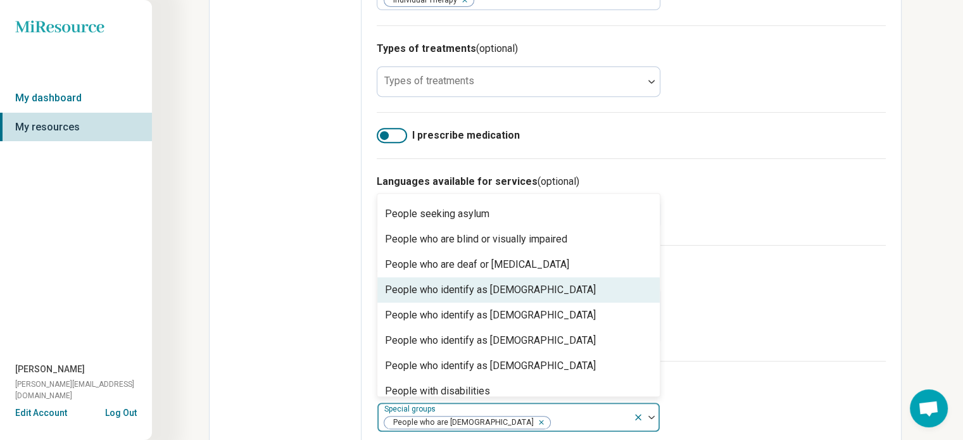
click at [486, 282] on div "People who identify as [DEMOGRAPHIC_DATA]" at bounding box center [490, 289] width 211 height 15
click at [500, 282] on div "People who identify as [DEMOGRAPHIC_DATA]" at bounding box center [490, 289] width 211 height 15
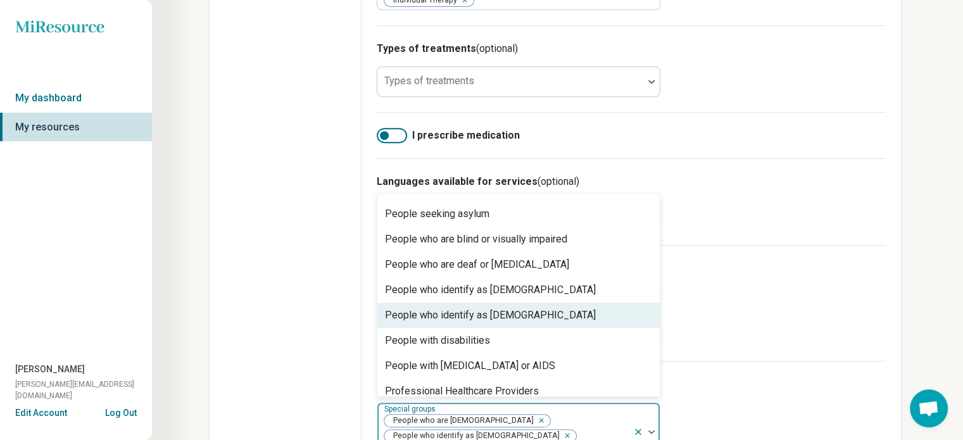
click at [509, 308] on div "People who identify as [DEMOGRAPHIC_DATA]" at bounding box center [490, 315] width 211 height 15
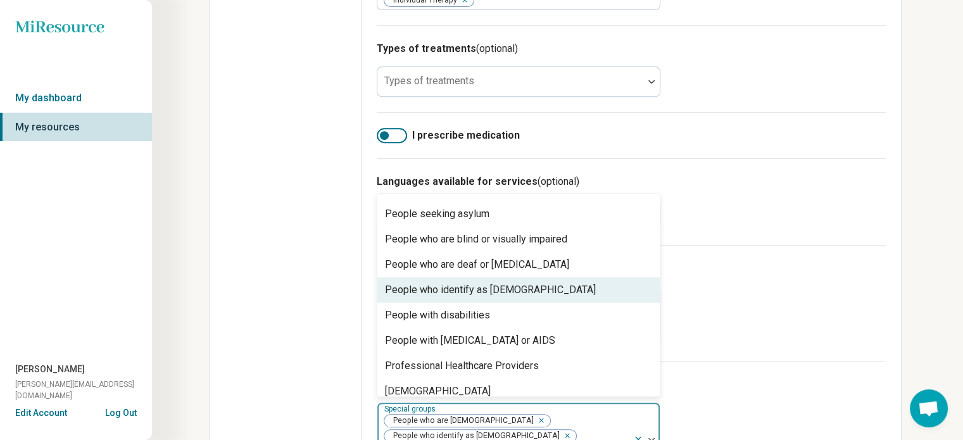
click at [508, 282] on div "People who identify as [DEMOGRAPHIC_DATA]" at bounding box center [490, 289] width 211 height 15
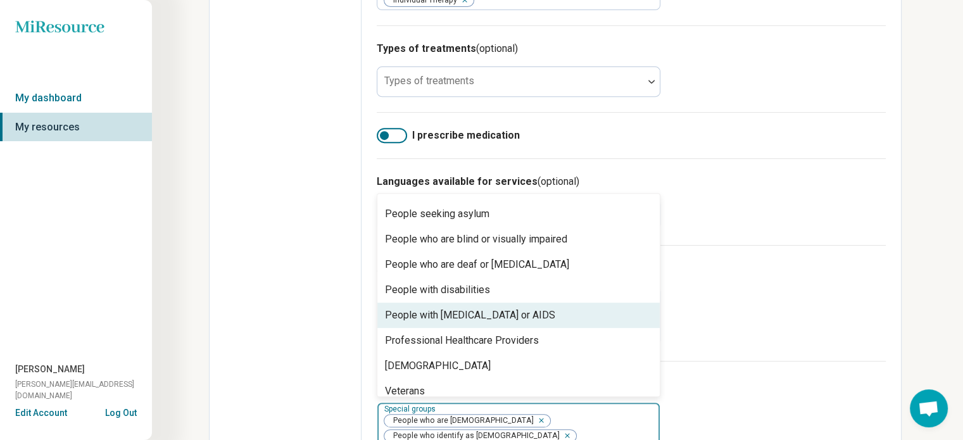
click at [496, 303] on div "People with [MEDICAL_DATA] or AIDS" at bounding box center [518, 315] width 282 height 25
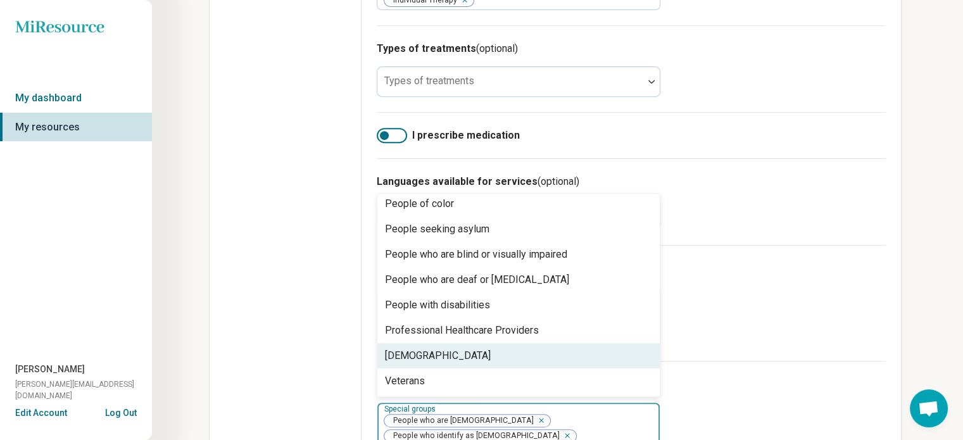
click at [417, 348] on div "[DEMOGRAPHIC_DATA]" at bounding box center [438, 355] width 106 height 15
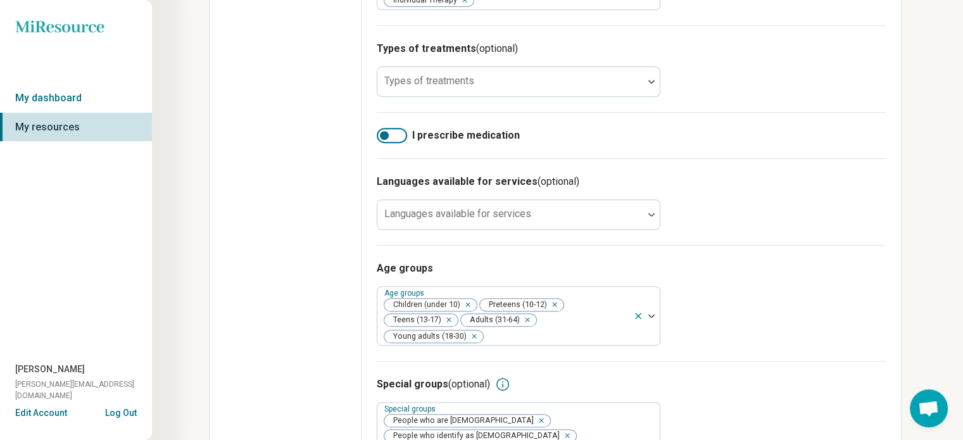
click at [793, 311] on div "Age groups Age groups Children (under 10) Preteens (10-12) Teens (13-17) Adults…" at bounding box center [631, 303] width 509 height 116
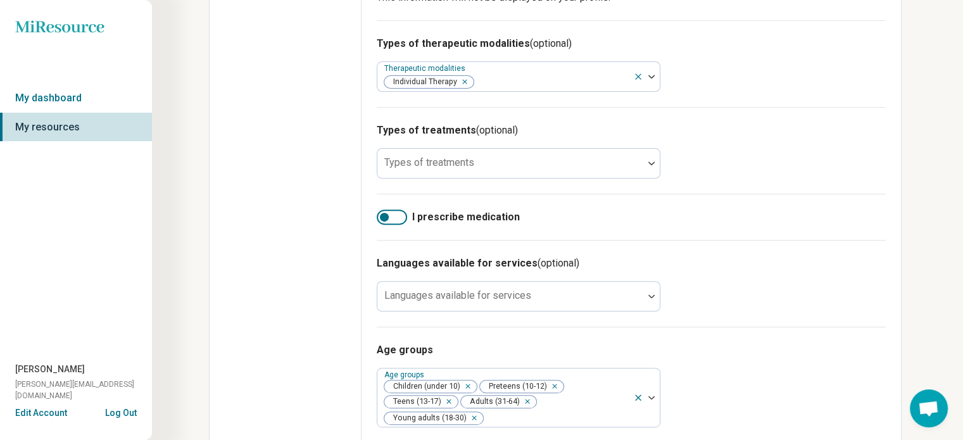
scroll to position [0, 0]
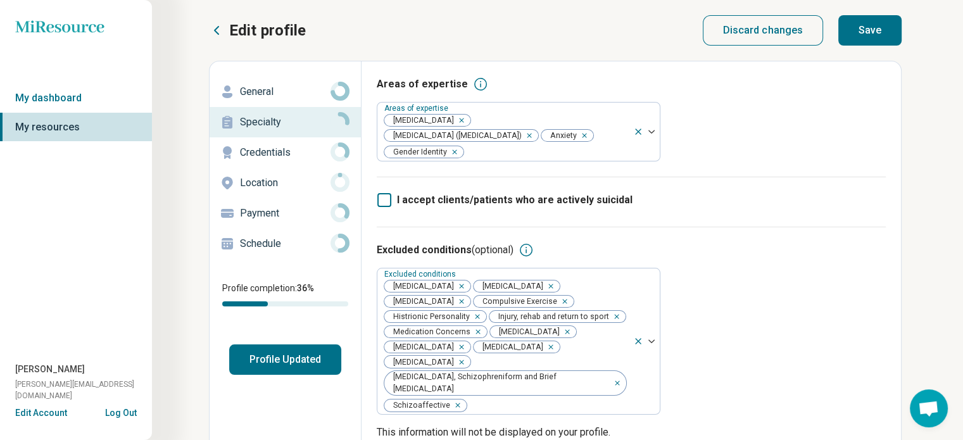
click at [886, 23] on button "Save" at bounding box center [869, 30] width 63 height 30
click at [255, 151] on p "Credentials" at bounding box center [285, 152] width 91 height 15
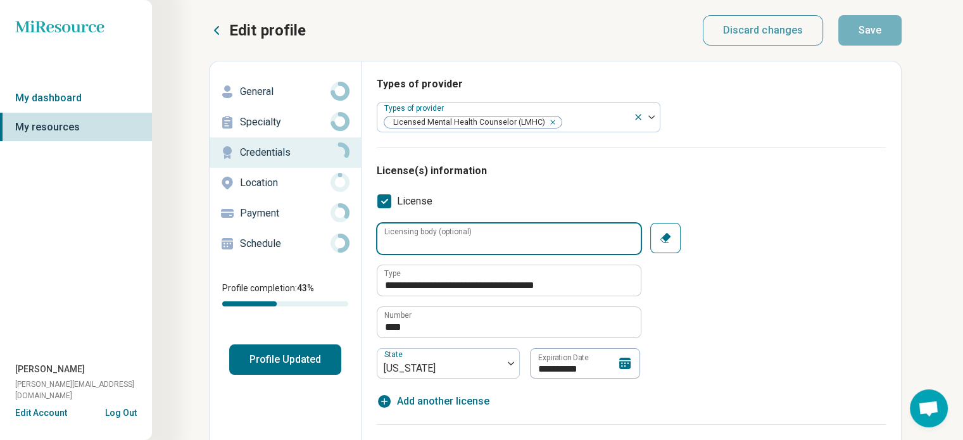
click at [560, 239] on input "Licensing body (optional)" at bounding box center [508, 239] width 263 height 30
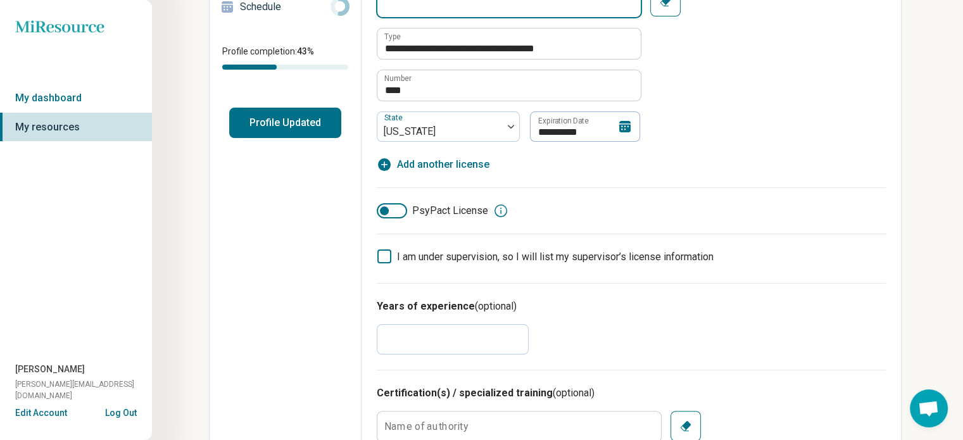
scroll to position [237, 0]
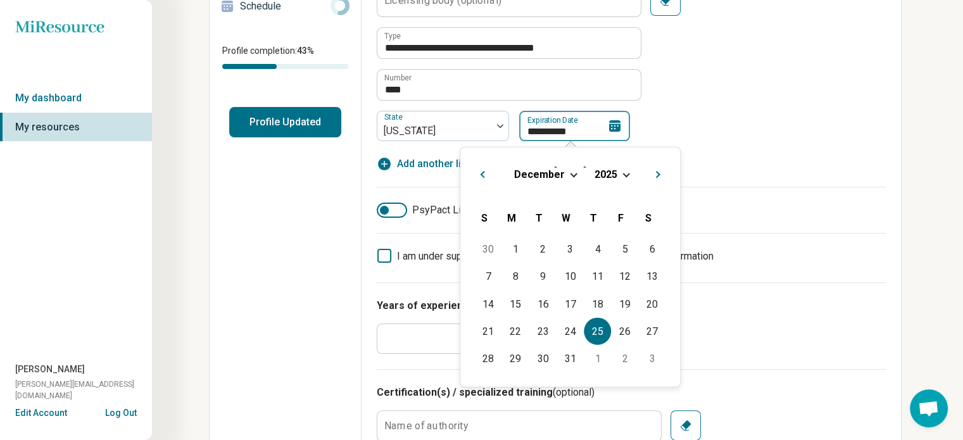
click at [552, 133] on input "**********" at bounding box center [574, 126] width 111 height 30
click at [564, 353] on div "31" at bounding box center [570, 358] width 27 height 27
type textarea "*"
type input "**********"
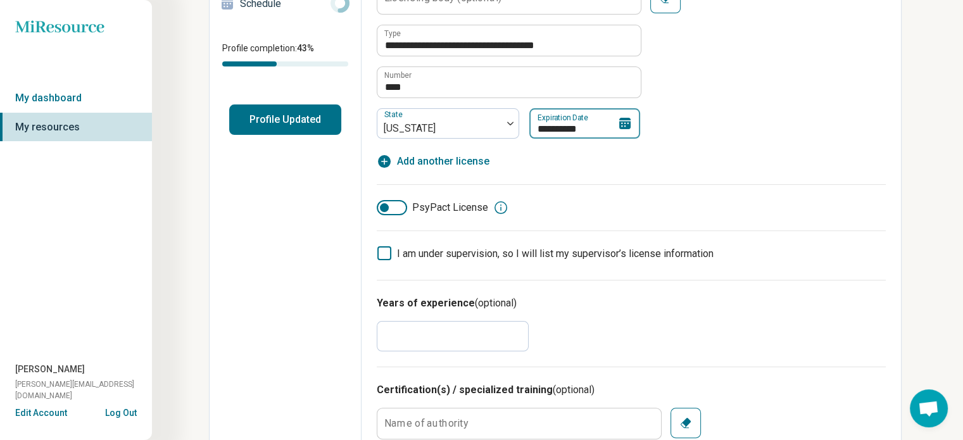
scroll to position [223, 0]
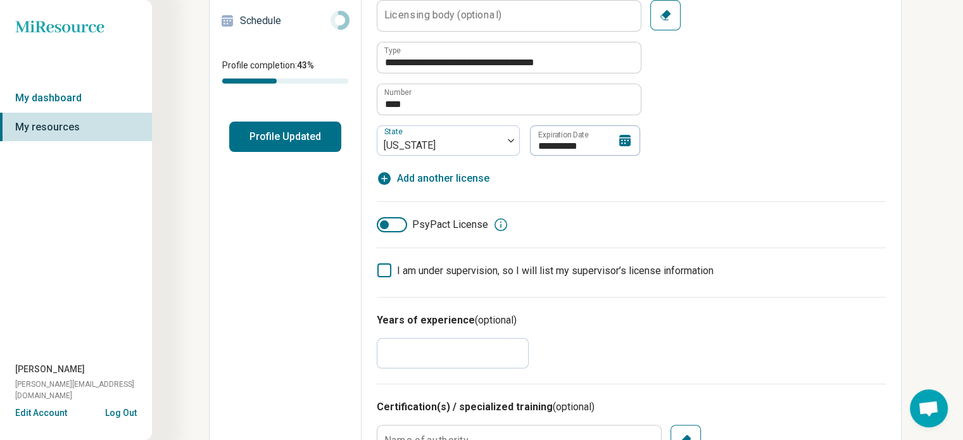
click at [425, 171] on span "Add another license" at bounding box center [443, 178] width 92 height 15
type textarea "*"
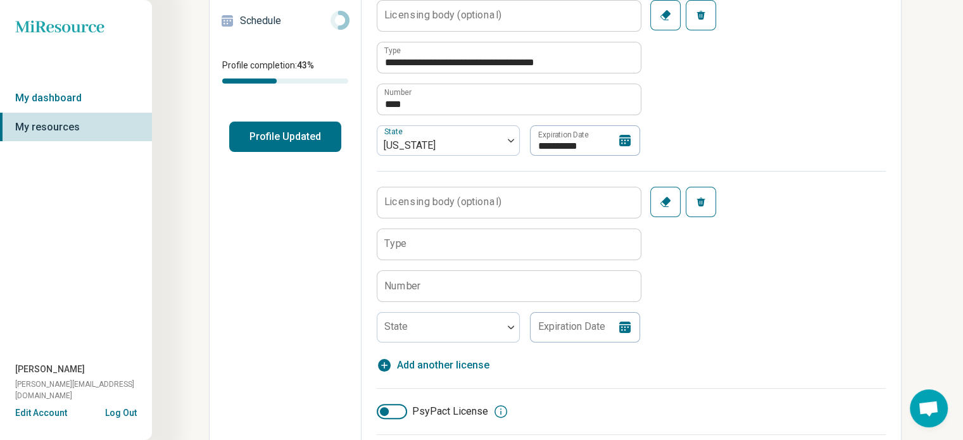
click at [457, 205] on label "Licensing body (optional)" at bounding box center [442, 202] width 117 height 10
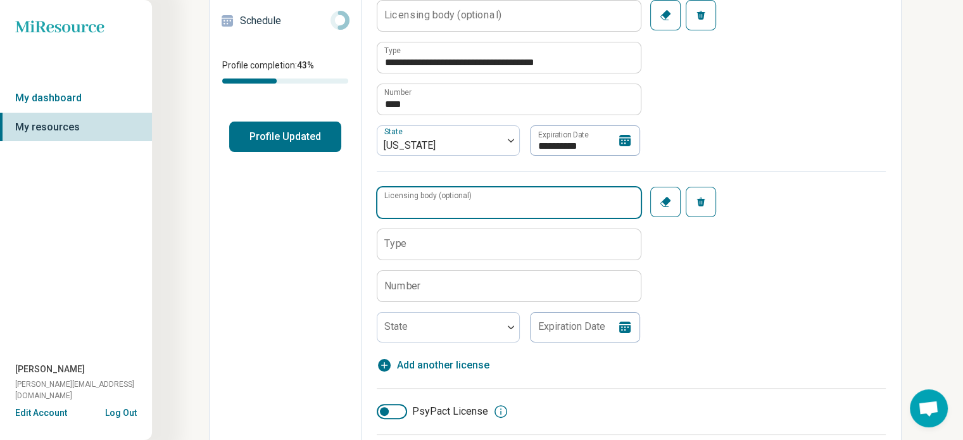
click at [457, 205] on input "Licensing body (optional)" at bounding box center [508, 202] width 263 height 30
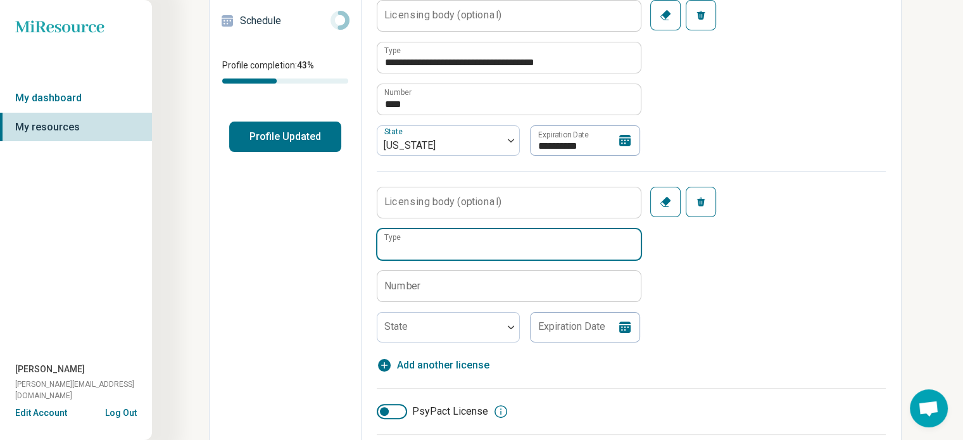
click at [472, 248] on input "Type" at bounding box center [508, 244] width 263 height 30
type input "*****"
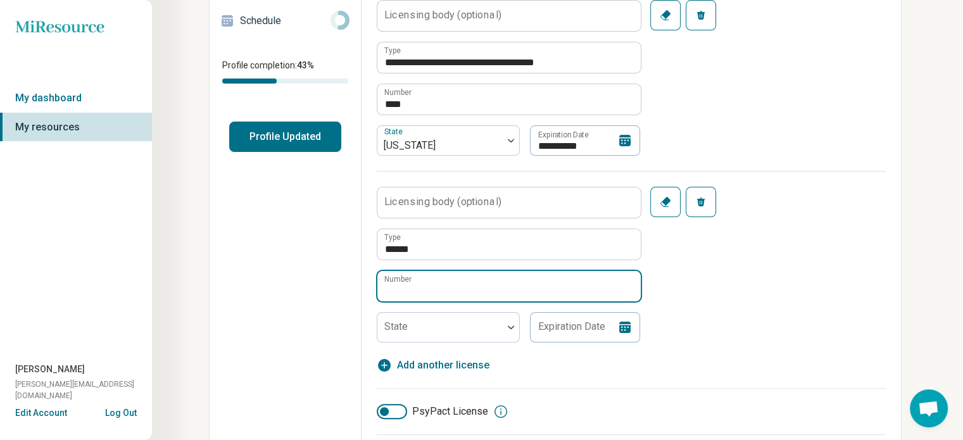
click at [451, 294] on input "Number" at bounding box center [508, 286] width 263 height 30
type input "****"
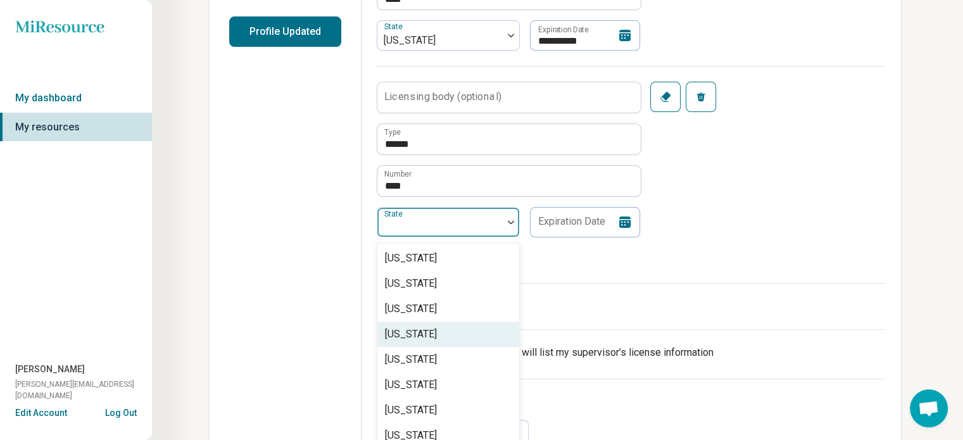
scroll to position [338, 0]
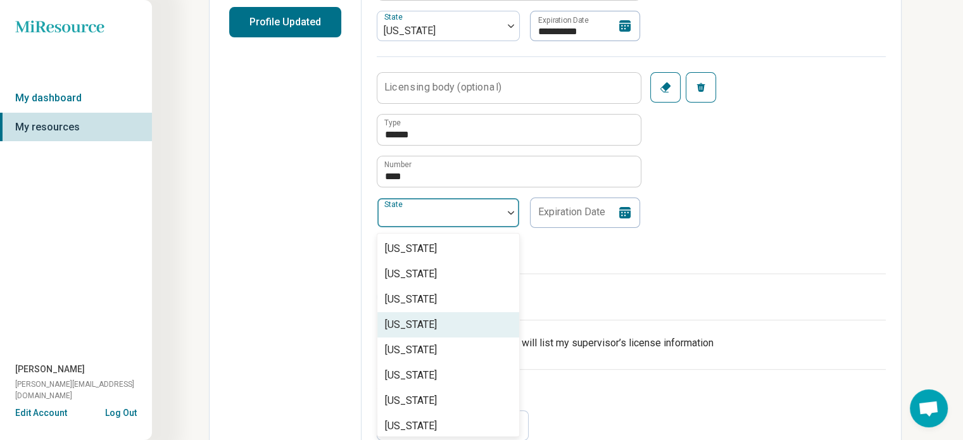
click at [441, 228] on div "53 results available. Use Up and Down to choose options, press Enter to select …" at bounding box center [448, 213] width 143 height 30
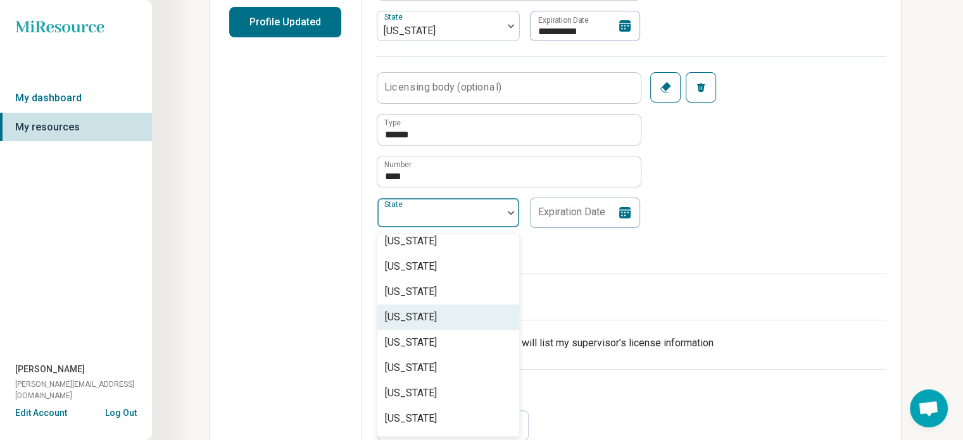
scroll to position [615, 0]
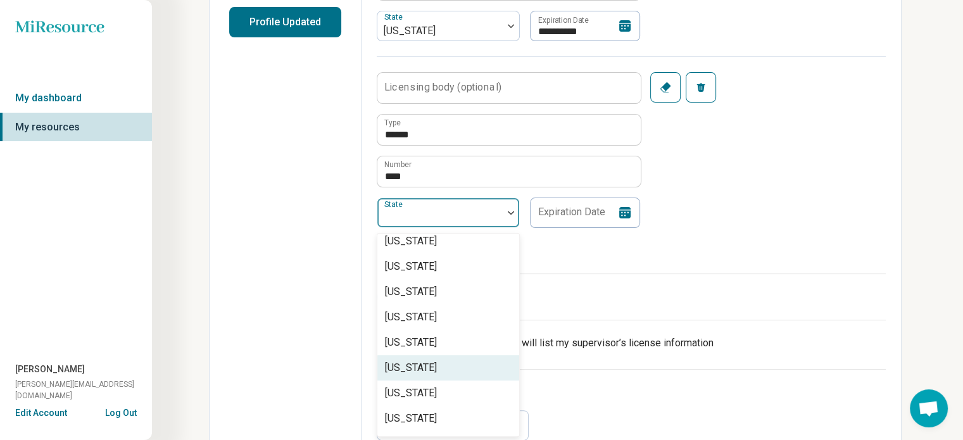
click at [437, 360] on div "[US_STATE]" at bounding box center [411, 367] width 52 height 15
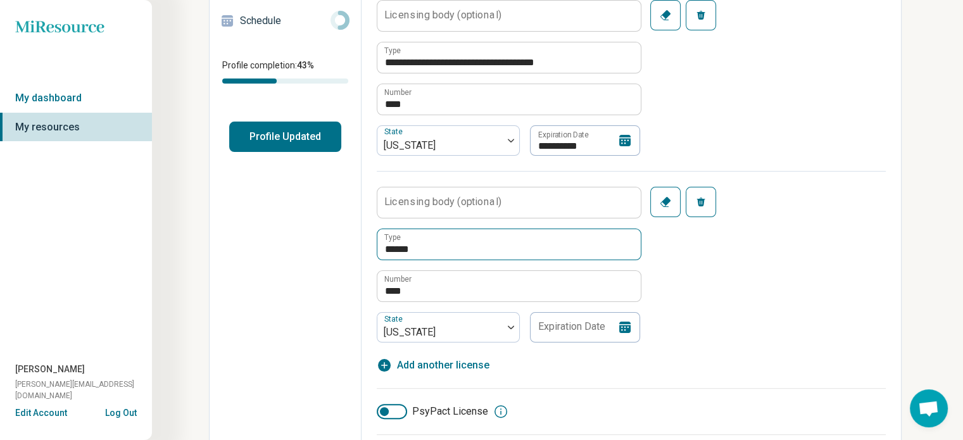
scroll to position [222, 0]
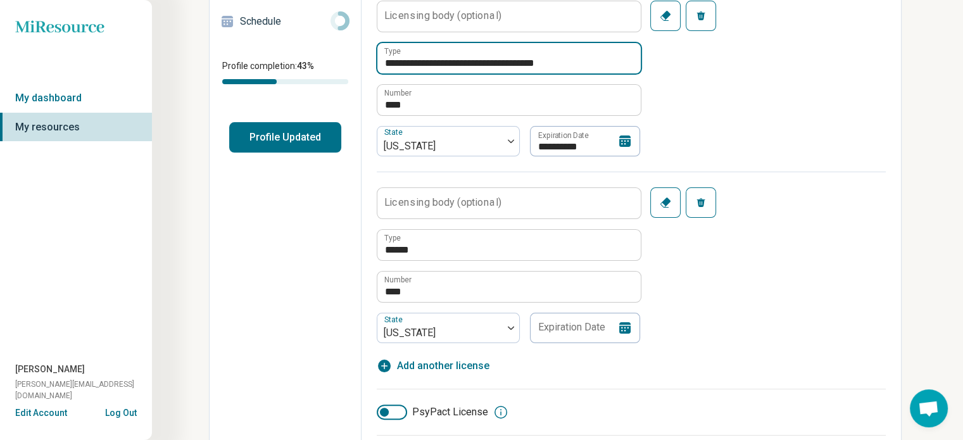
drag, startPoint x: 596, startPoint y: 55, endPoint x: 380, endPoint y: 63, distance: 216.1
click at [380, 63] on input "**********" at bounding box center [508, 58] width 263 height 30
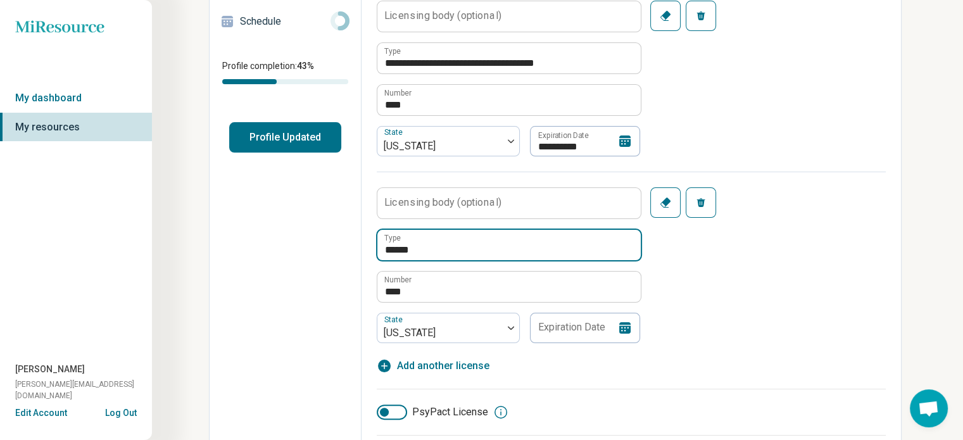
click at [387, 250] on input "*****" at bounding box center [508, 245] width 263 height 30
paste input "**********"
click at [428, 250] on input "**********" at bounding box center [508, 245] width 263 height 30
click at [616, 249] on input "**********" at bounding box center [508, 245] width 263 height 30
click at [623, 248] on input "**********" at bounding box center [508, 245] width 263 height 30
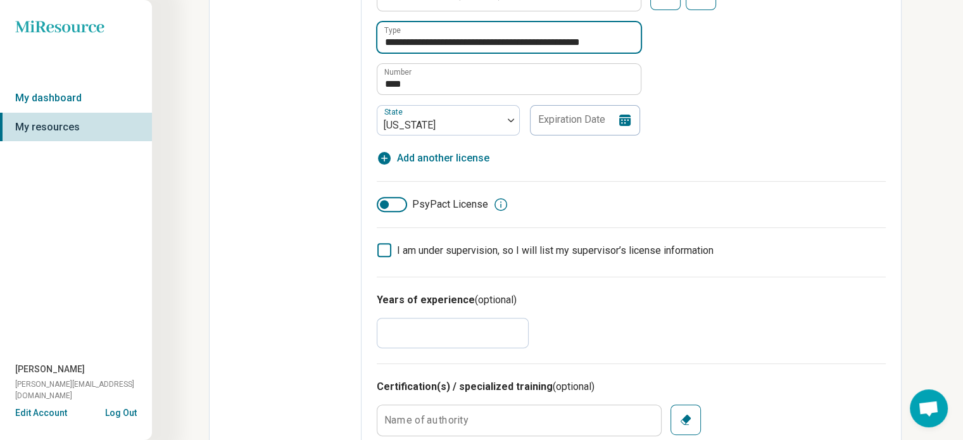
scroll to position [436, 0]
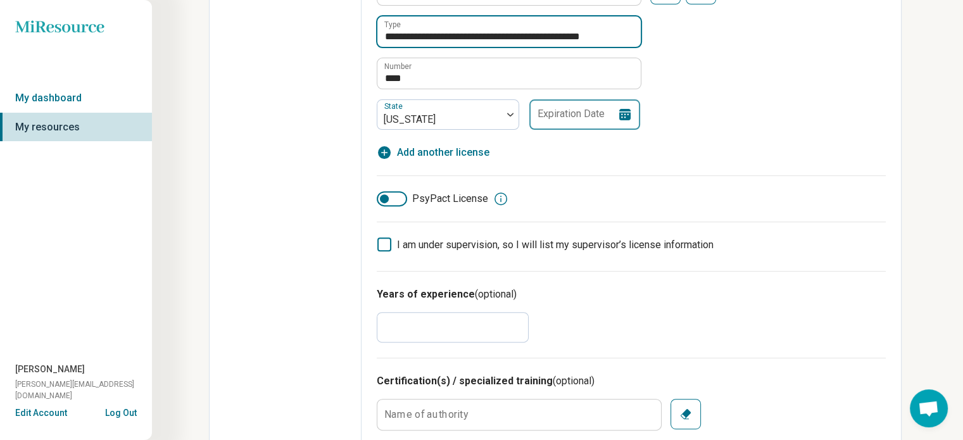
type input "**********"
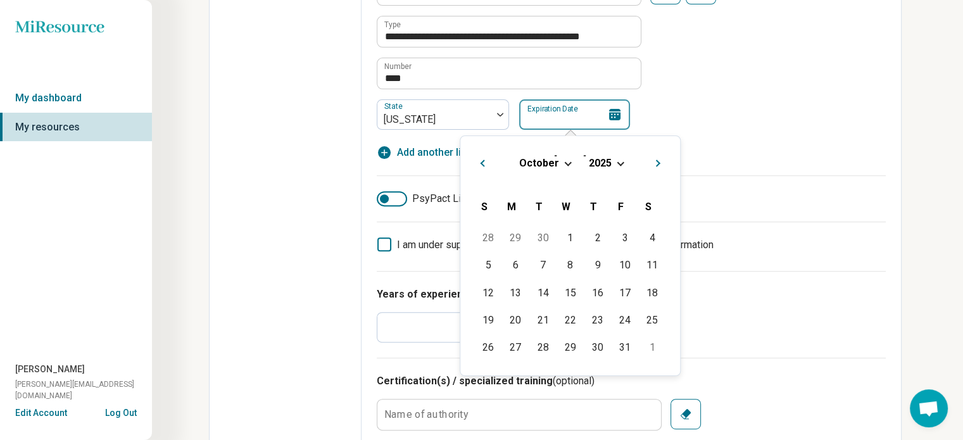
click at [614, 111] on div "Expiration Date" at bounding box center [574, 114] width 111 height 30
click at [621, 163] on span "Choose Date" at bounding box center [620, 162] width 7 height 7
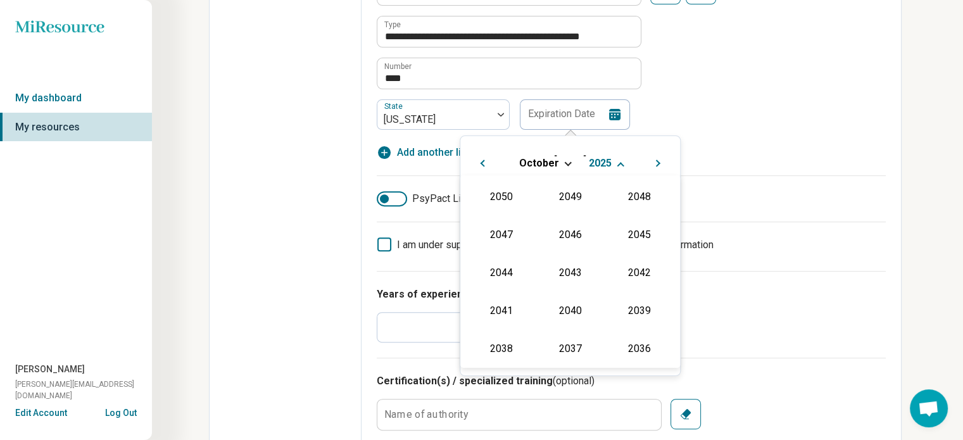
scroll to position [229, 0]
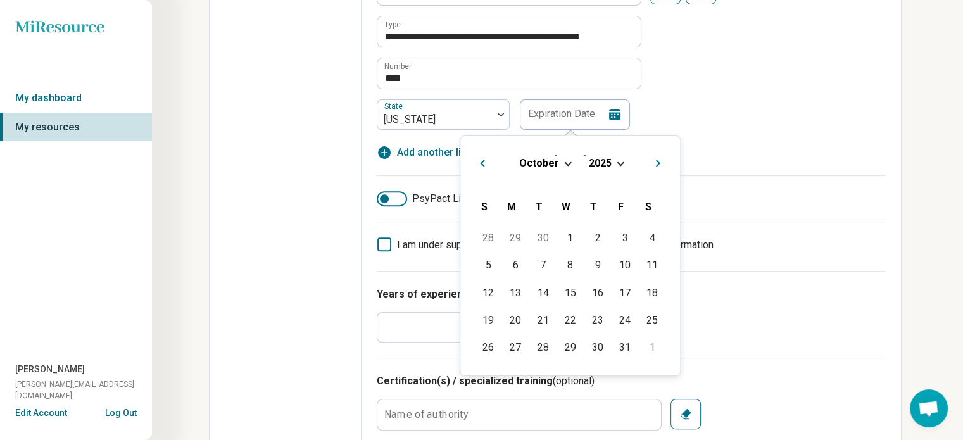
click at [659, 165] on span "Next Month" at bounding box center [659, 164] width 0 height 15
click at [650, 319] on div "22" at bounding box center [652, 319] width 27 height 27
type input "**********"
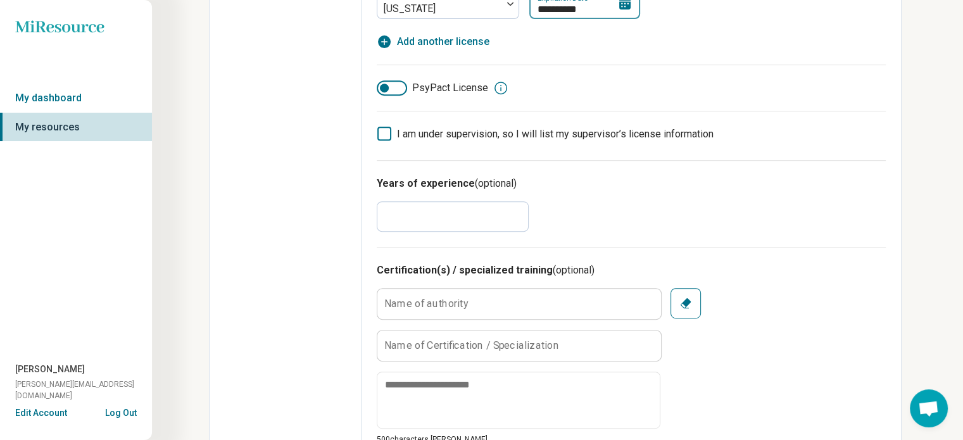
scroll to position [547, 0]
click at [441, 214] on input "*" at bounding box center [453, 216] width 152 height 30
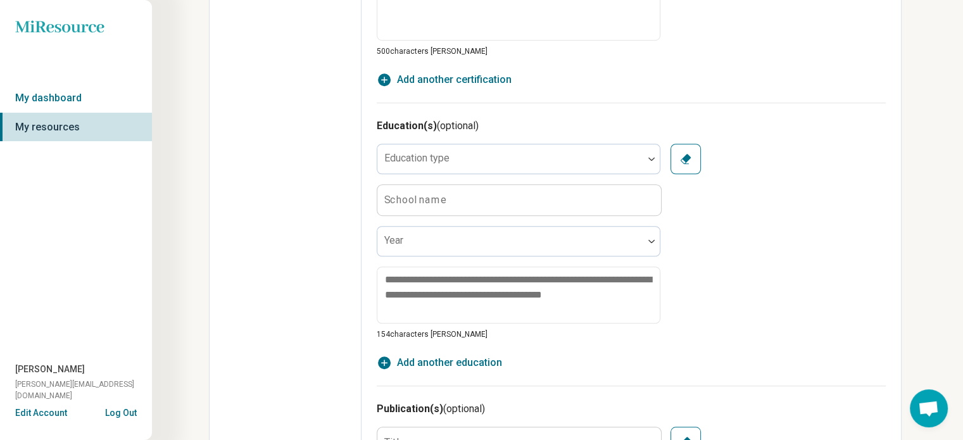
scroll to position [937, 0]
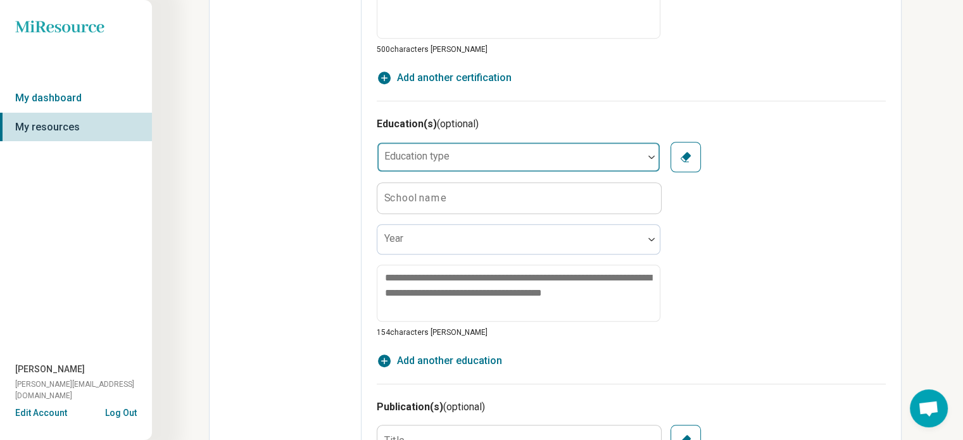
type input "**"
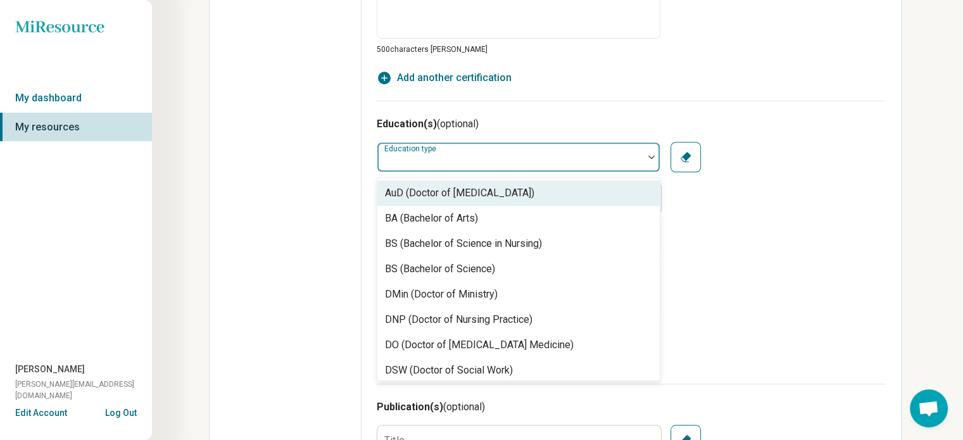
click at [514, 160] on div at bounding box center [510, 162] width 256 height 18
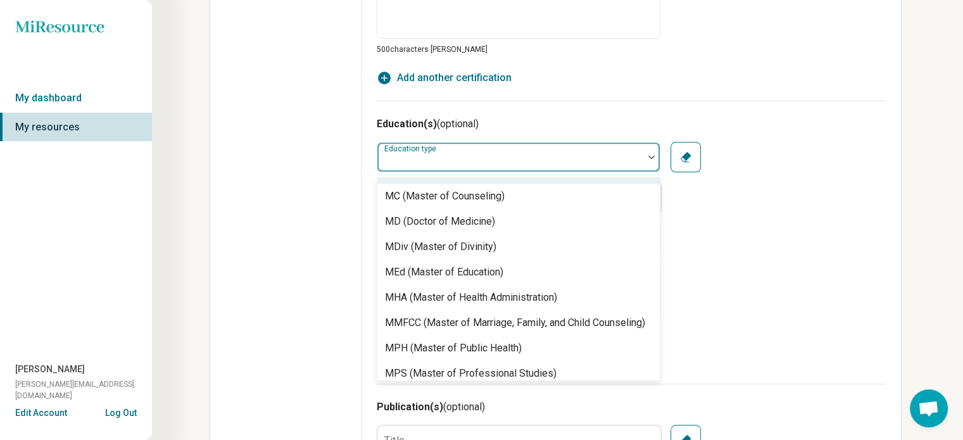
scroll to position [327, 0]
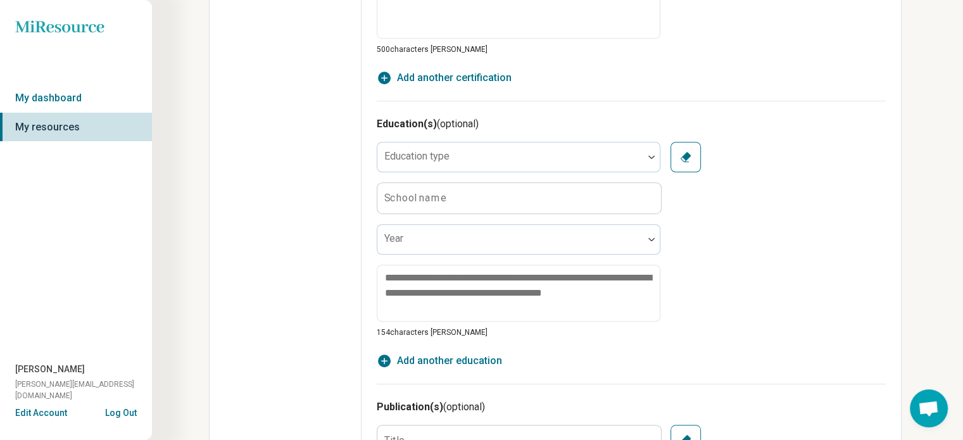
click at [745, 248] on div "Education type School name Year 154 characters [PERSON_NAME]" at bounding box center [631, 240] width 509 height 196
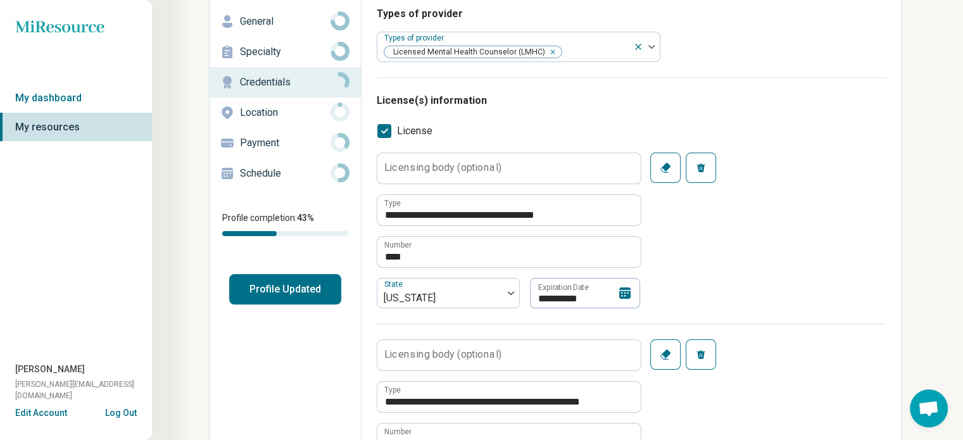
scroll to position [0, 0]
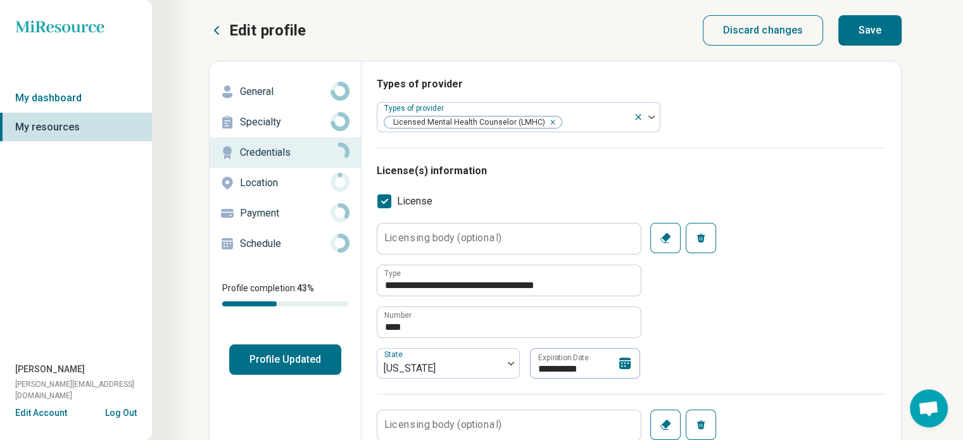
click at [878, 36] on button "Save" at bounding box center [869, 30] width 63 height 30
type textarea "*"
click at [268, 177] on p "Location" at bounding box center [285, 182] width 91 height 15
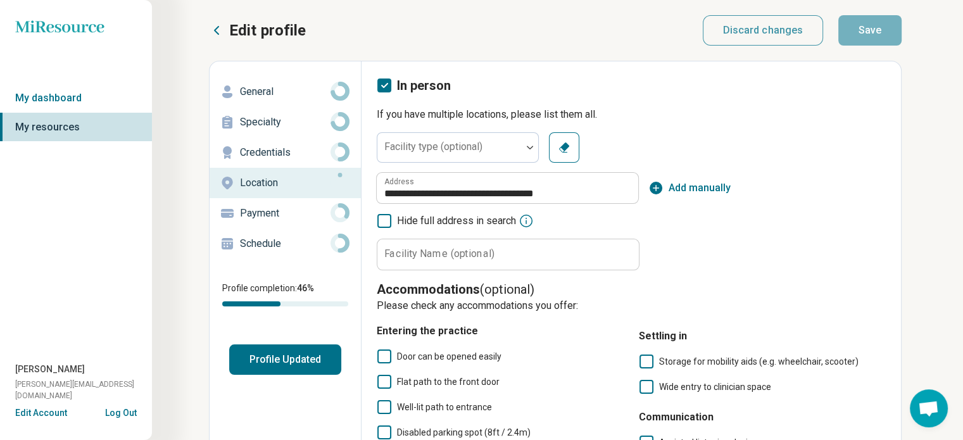
click at [278, 213] on p "Payment" at bounding box center [285, 213] width 91 height 15
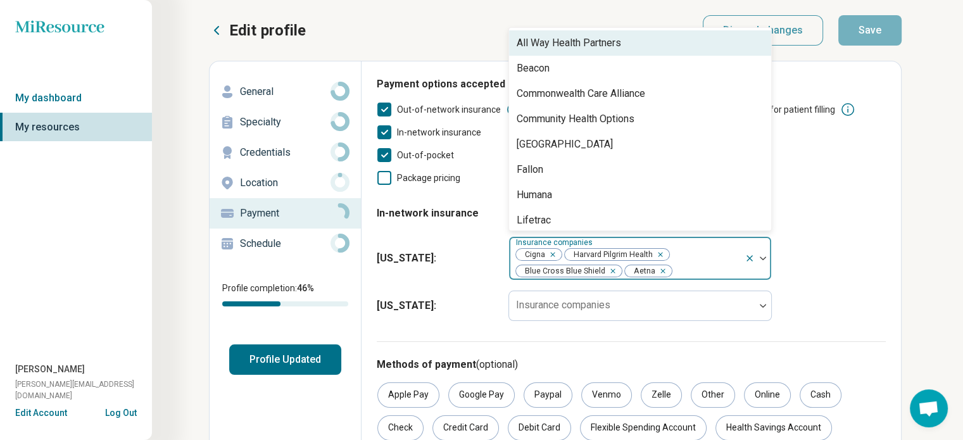
click at [709, 261] on div "Cigna Harvard Pilgrim Health Blue Cross Blue Shield Aetna" at bounding box center [627, 258] width 236 height 43
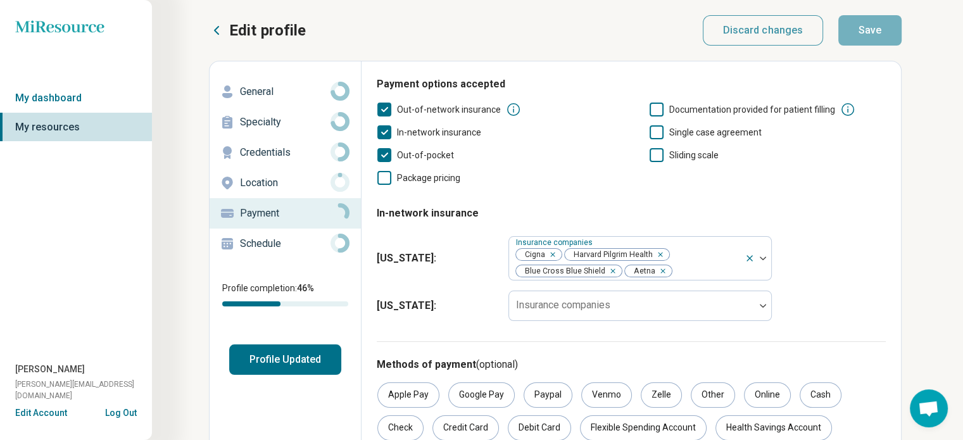
click at [825, 230] on fieldset "In-network insurance [US_STATE] : Insurance companies Cigna Harvard Pilgrim Hea…" at bounding box center [631, 261] width 509 height 130
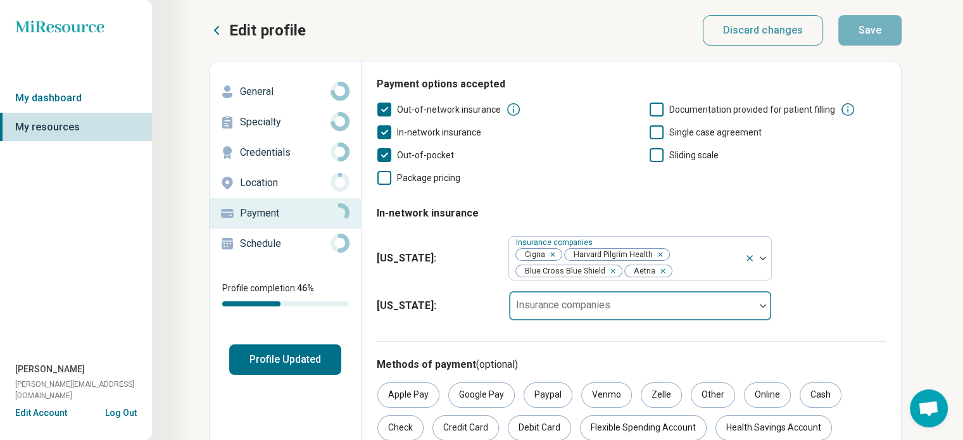
click at [754, 310] on div at bounding box center [632, 306] width 246 height 28
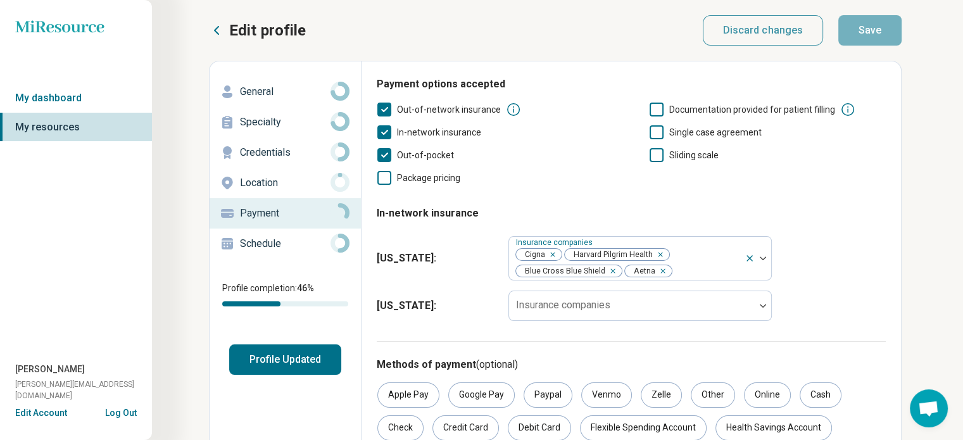
click at [822, 287] on div "[US_STATE] : Insurance companies" at bounding box center [631, 306] width 509 height 41
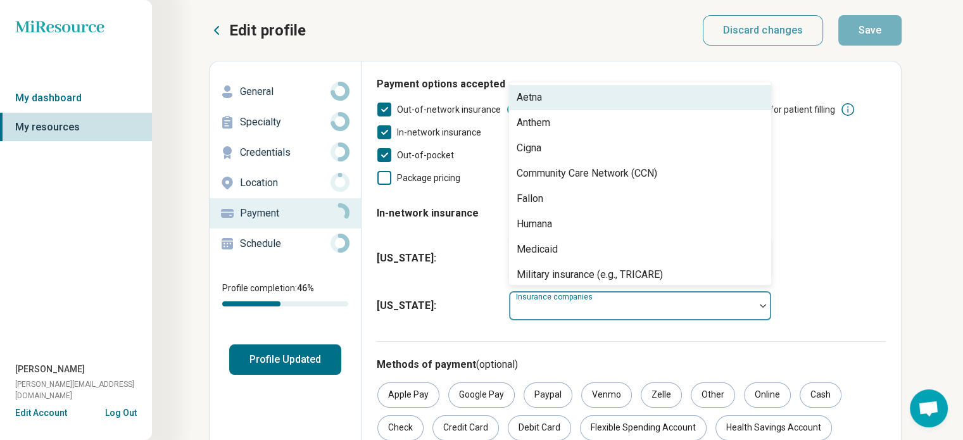
click at [748, 306] on div at bounding box center [632, 311] width 236 height 18
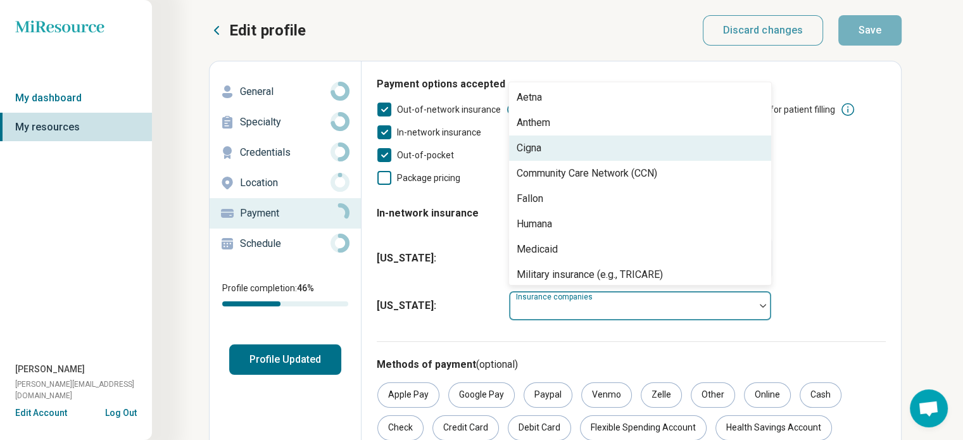
click at [543, 148] on div "Cigna" at bounding box center [640, 148] width 262 height 25
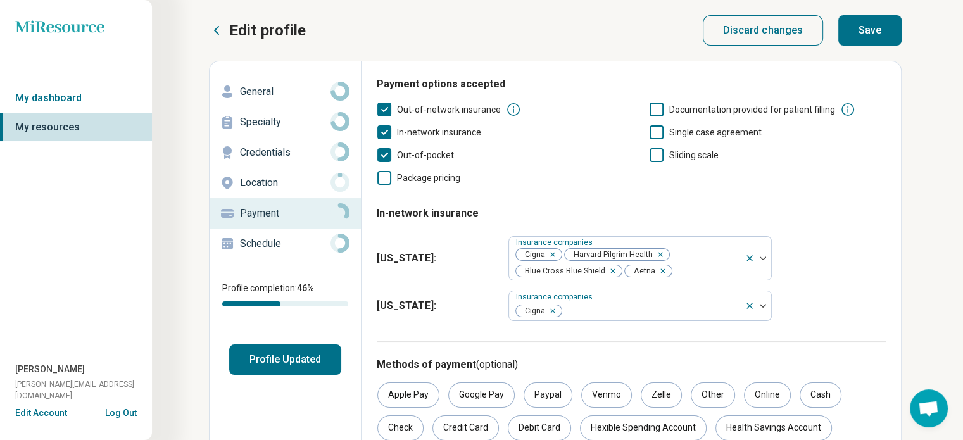
click at [819, 258] on div "[US_STATE] : Insurance companies Cigna Harvard Pilgrim Health Blue Cross Blue S…" at bounding box center [631, 258] width 509 height 54
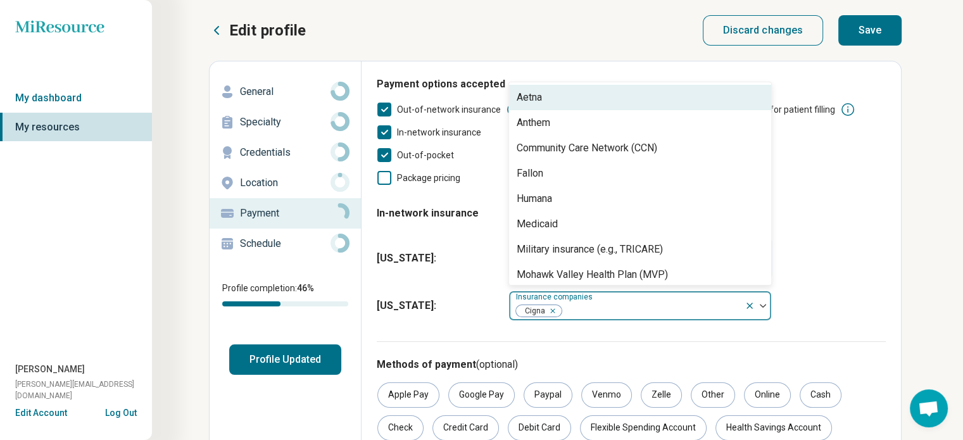
click at [726, 309] on div at bounding box center [651, 311] width 177 height 18
click at [545, 106] on div "Aetna" at bounding box center [640, 97] width 262 height 25
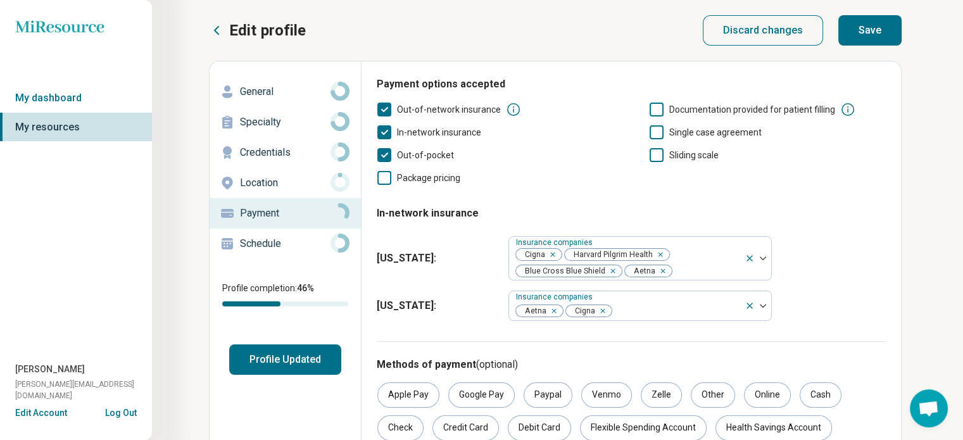
click at [854, 240] on div "[US_STATE] : Insurance companies Cigna Harvard Pilgrim Health Blue Cross Blue S…" at bounding box center [631, 258] width 509 height 54
click at [858, 40] on button "Save" at bounding box center [869, 30] width 63 height 30
click at [279, 241] on p "Schedule" at bounding box center [285, 243] width 91 height 15
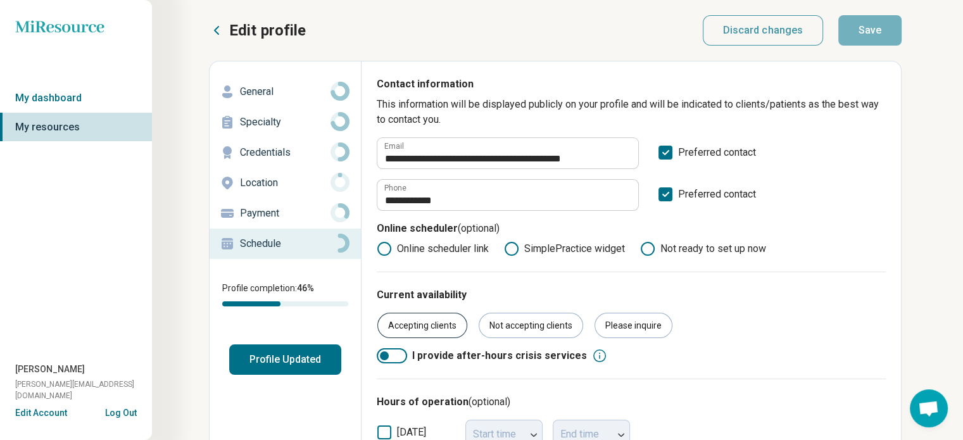
click at [449, 327] on div "Accepting clients" at bounding box center [422, 325] width 90 height 25
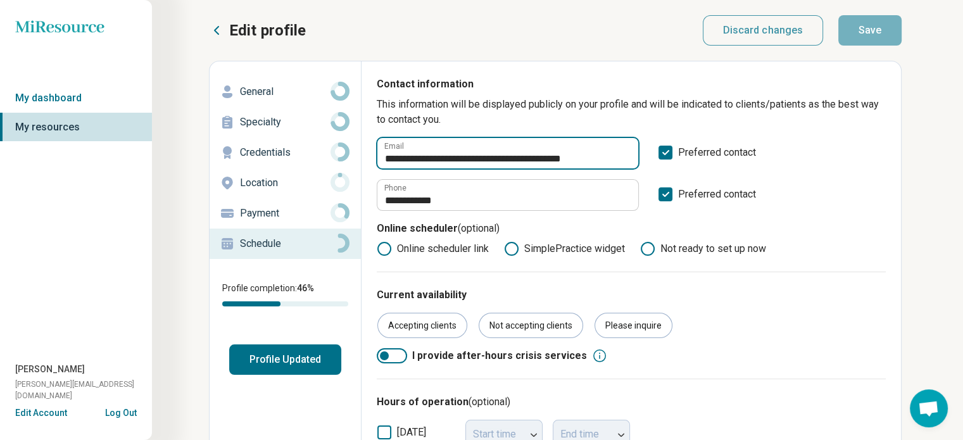
click at [595, 159] on input "**********" at bounding box center [507, 153] width 261 height 30
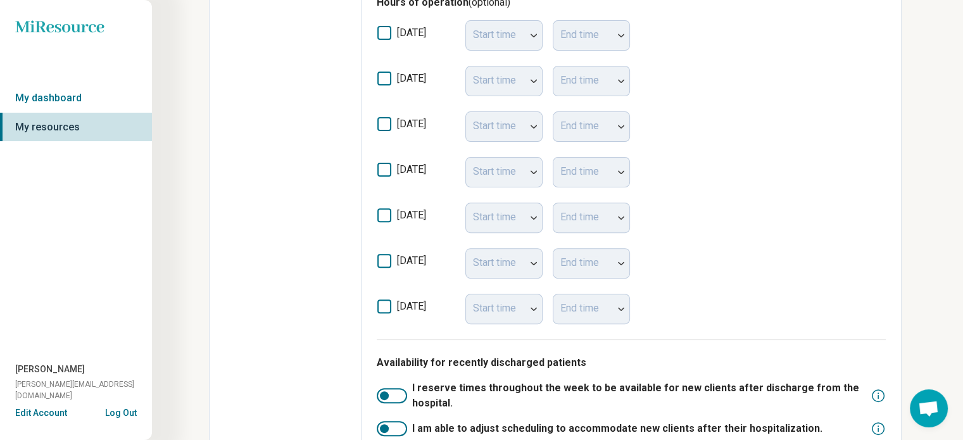
scroll to position [461, 0]
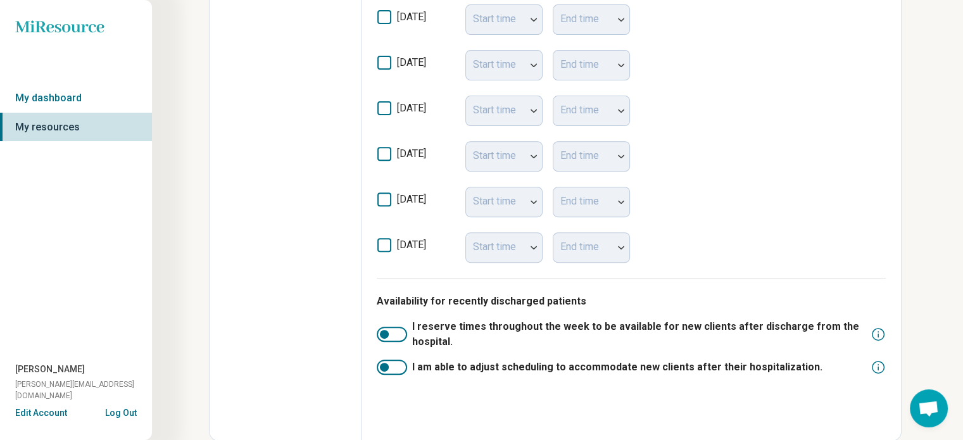
click at [622, 290] on div "Availability for recently discharged patients I reserve times throughout the we…" at bounding box center [631, 352] width 509 height 148
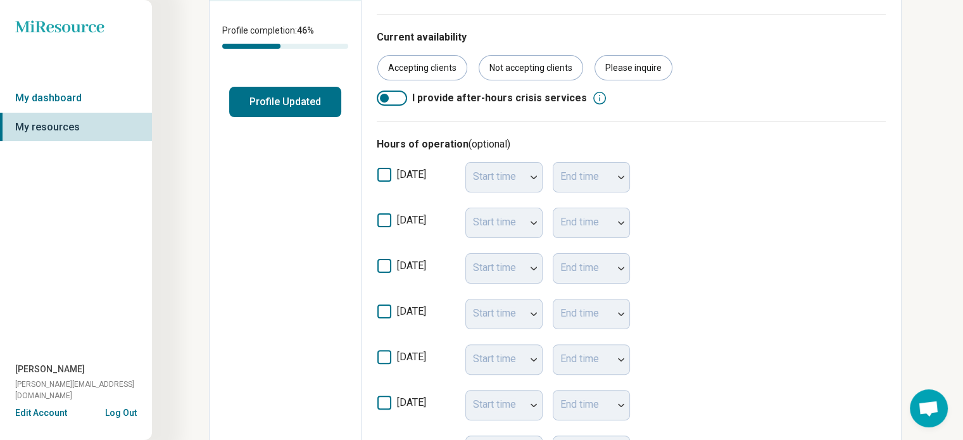
scroll to position [258, 0]
click at [511, 182] on div "Start time" at bounding box center [503, 176] width 77 height 30
click at [532, 174] on div "Start time" at bounding box center [503, 176] width 77 height 30
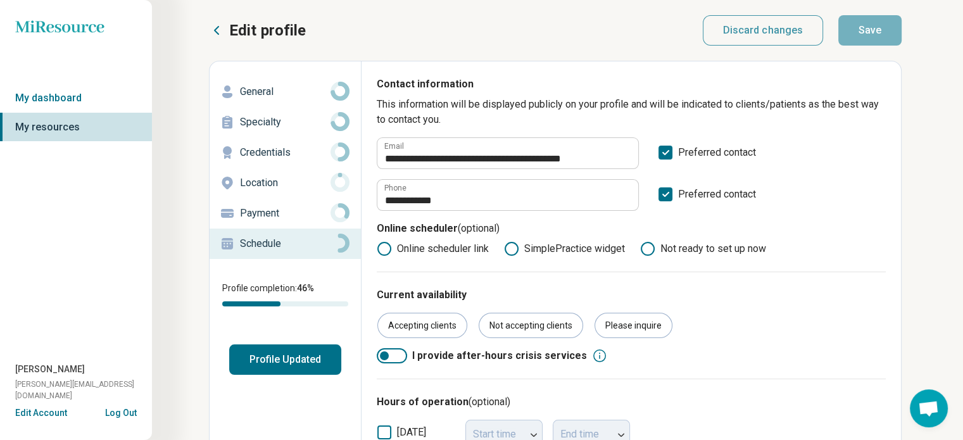
click at [565, 105] on p "This information will be displayed publicly on your profile and will be indicat…" at bounding box center [631, 112] width 509 height 30
click at [289, 359] on button "Profile Updated" at bounding box center [285, 359] width 112 height 30
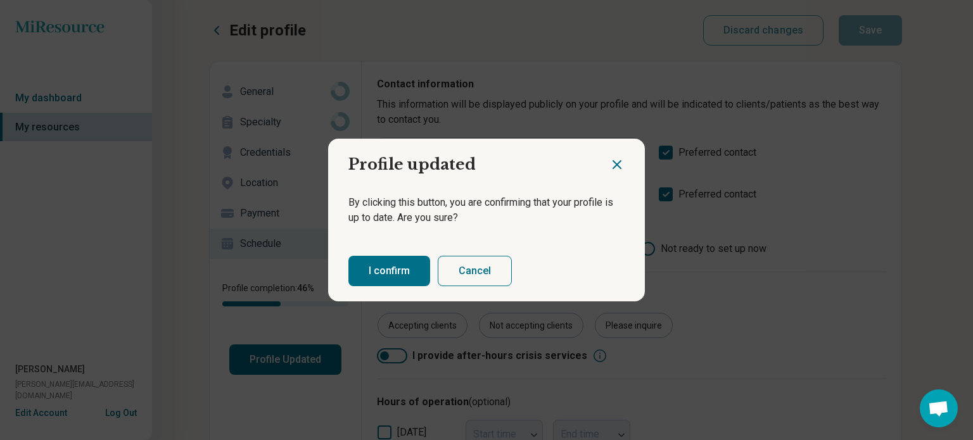
click at [384, 273] on button "I confirm" at bounding box center [389, 271] width 82 height 30
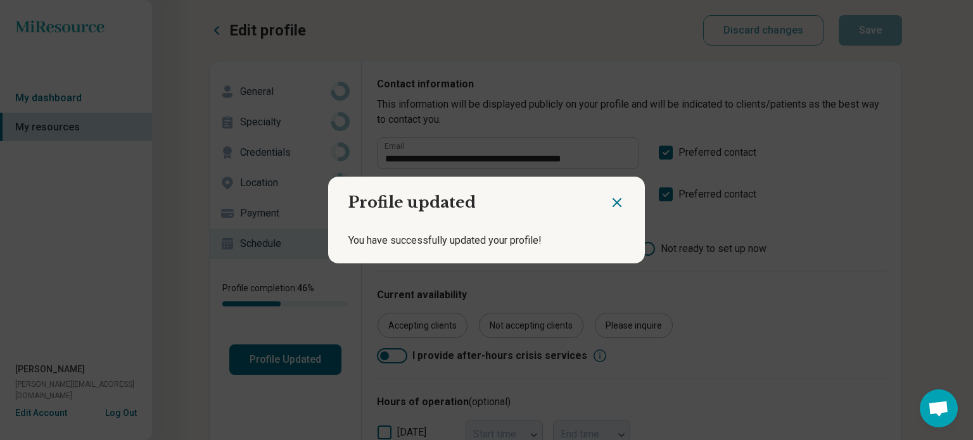
click at [610, 210] on icon "Close dialog" at bounding box center [616, 202] width 15 height 15
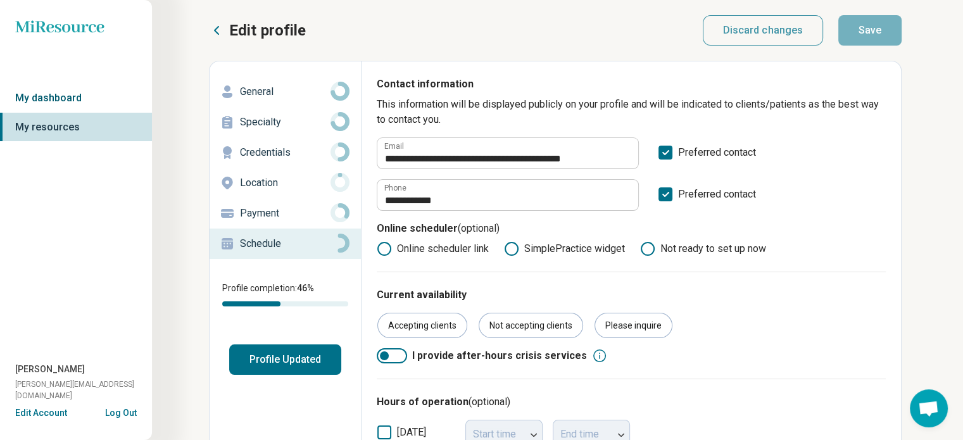
click at [61, 98] on link "My dashboard" at bounding box center [76, 98] width 152 height 29
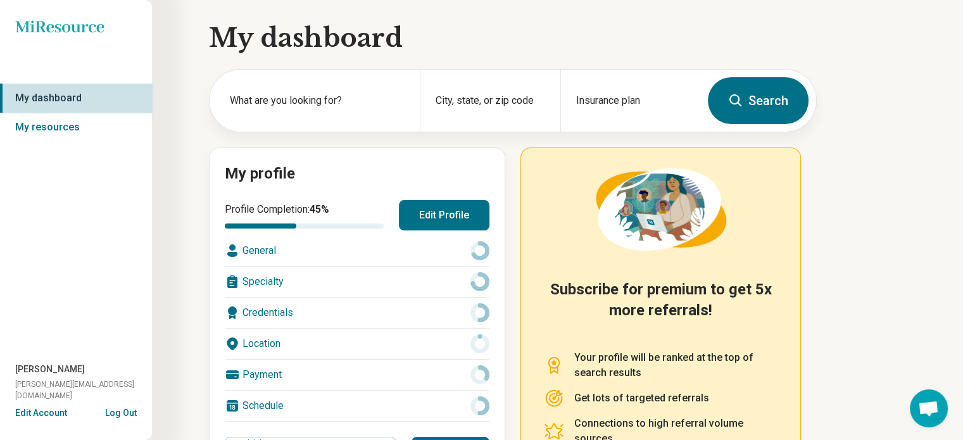
click at [61, 98] on link "My dashboard" at bounding box center [76, 98] width 152 height 29
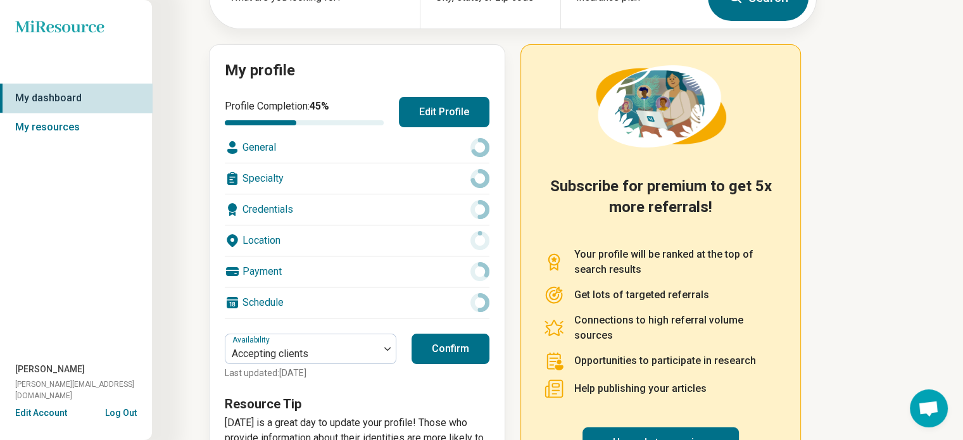
scroll to position [171, 0]
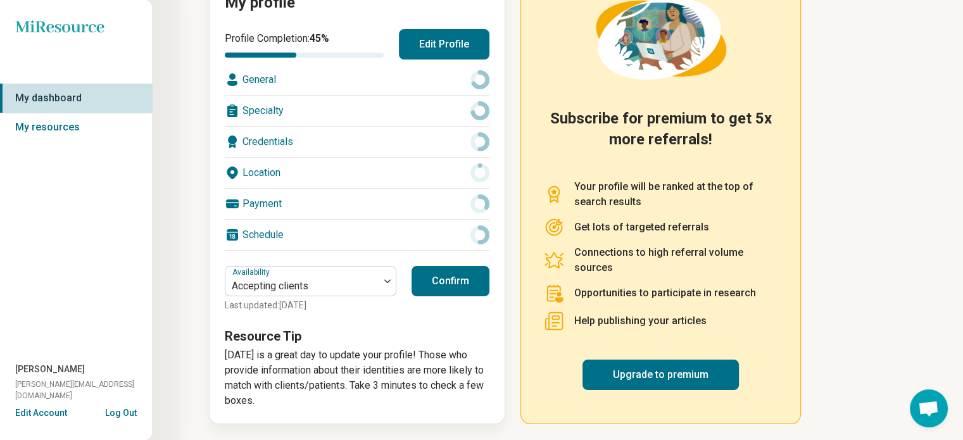
click at [453, 278] on button "Confirm" at bounding box center [451, 281] width 78 height 30
